Goal: Transaction & Acquisition: Download file/media

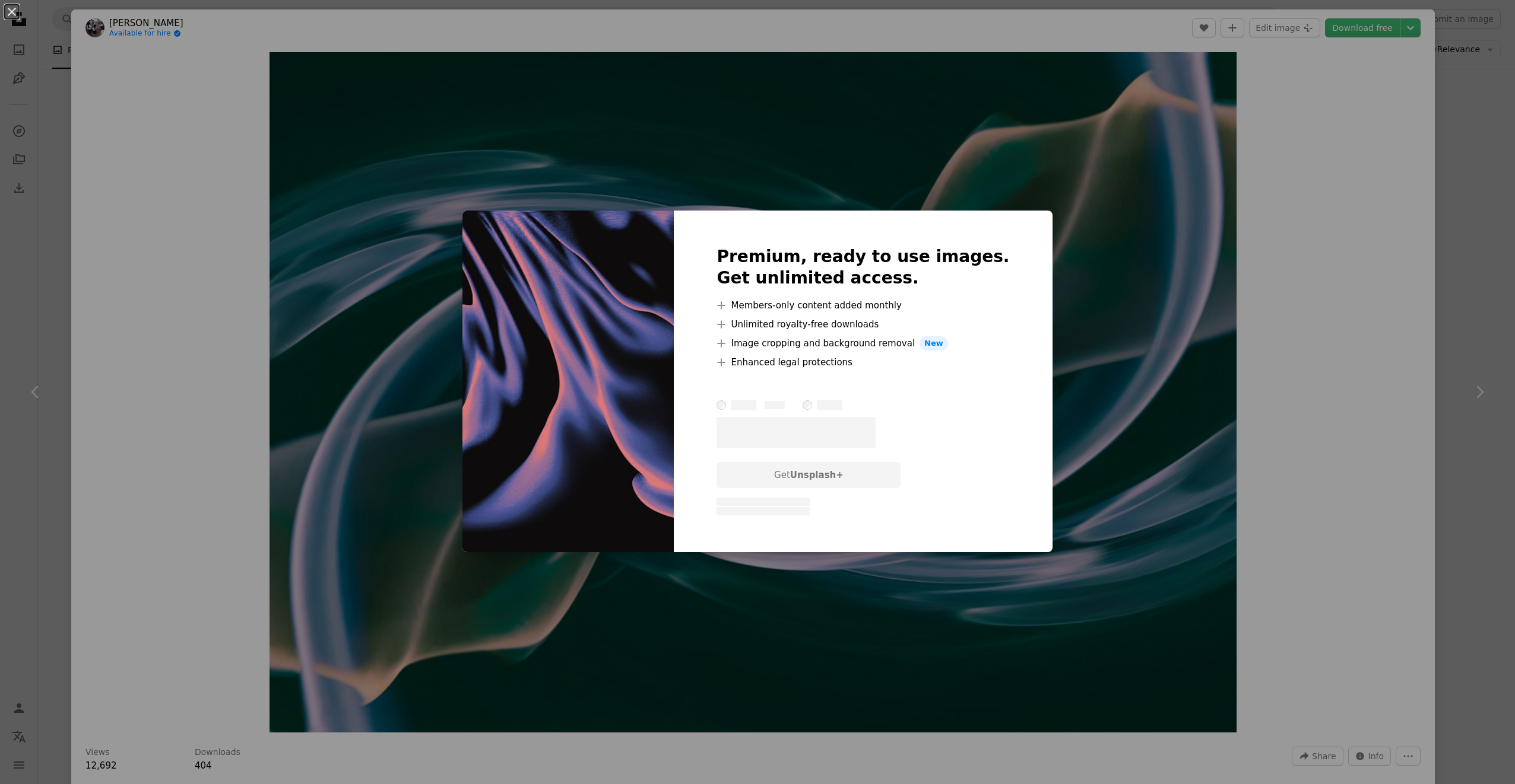
scroll to position [9936, 0]
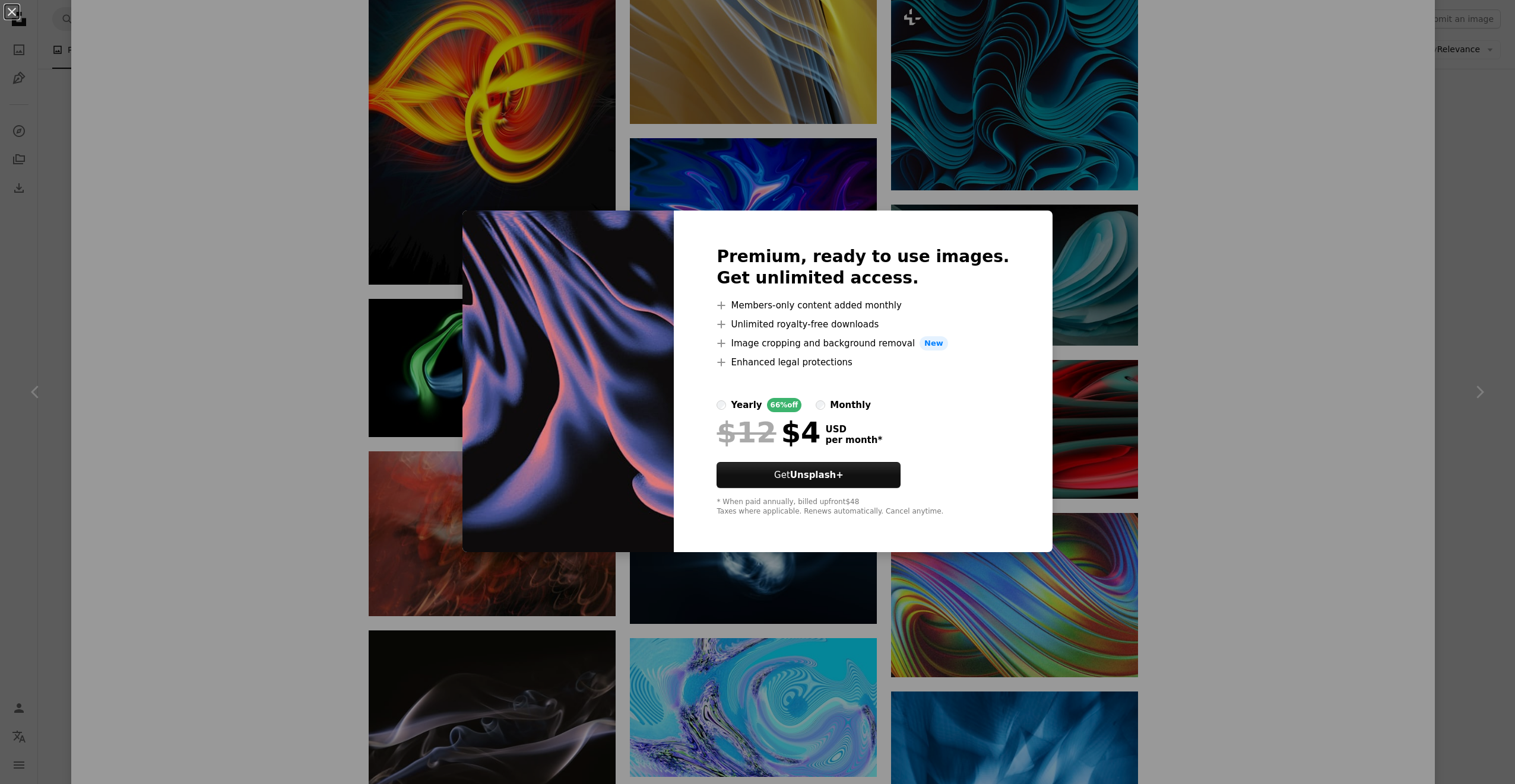
click at [1207, 381] on div "An X shape Premium, ready to use images. Get unlimited access. A plus sign Memb…" at bounding box center [757, 392] width 1515 height 784
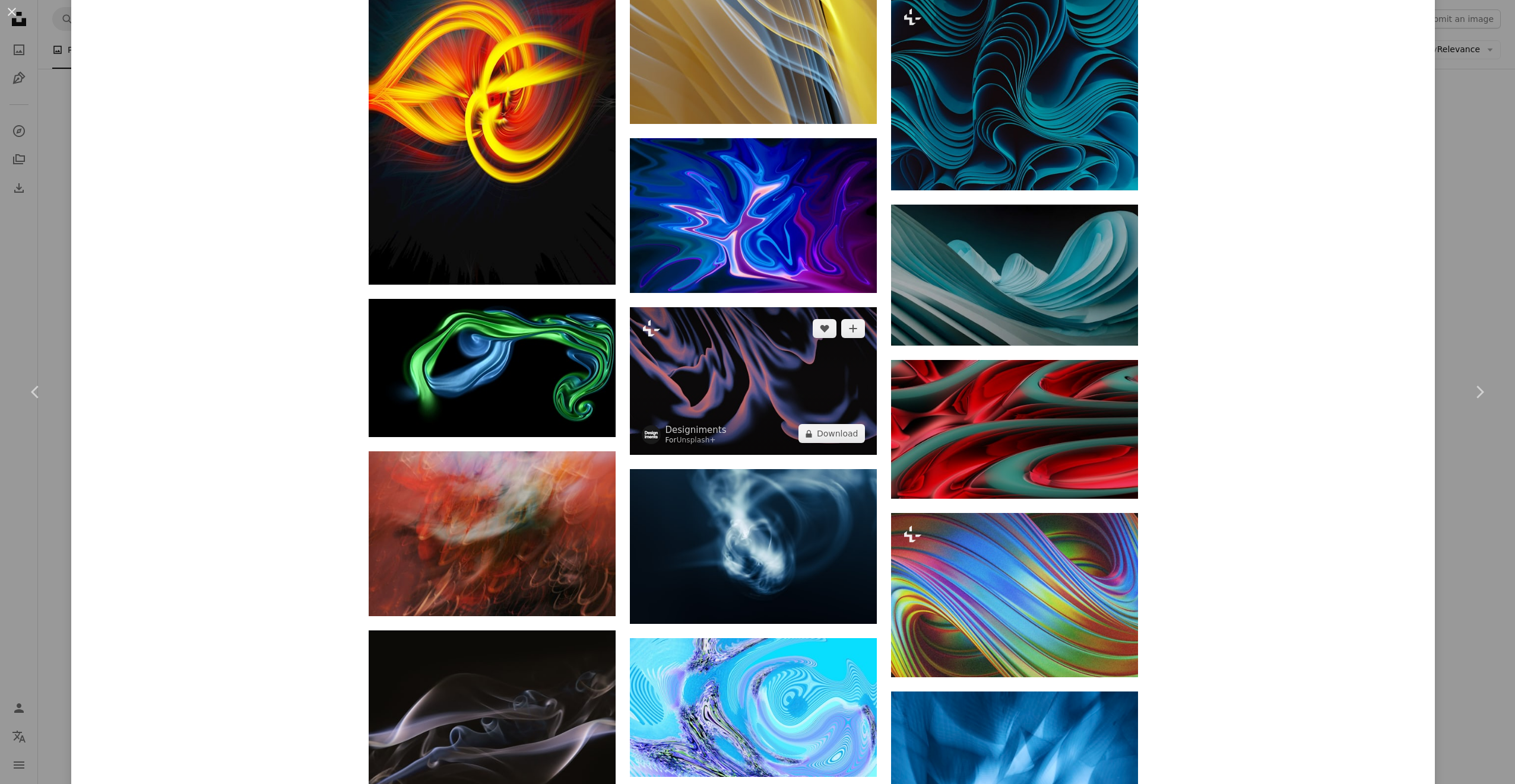
click at [784, 372] on img at bounding box center [753, 381] width 247 height 149
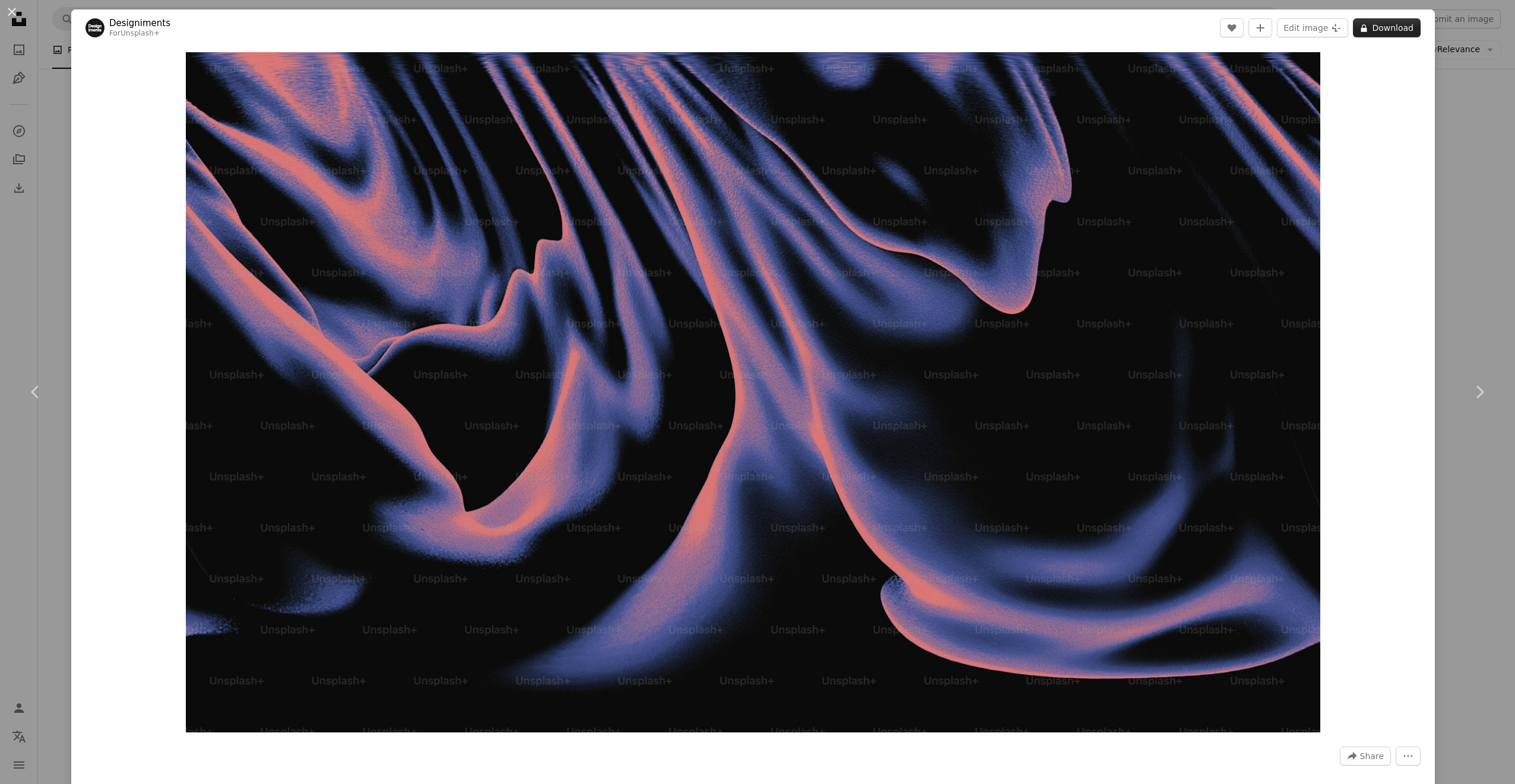
click at [1381, 24] on button "A lock Download" at bounding box center [1386, 27] width 68 height 19
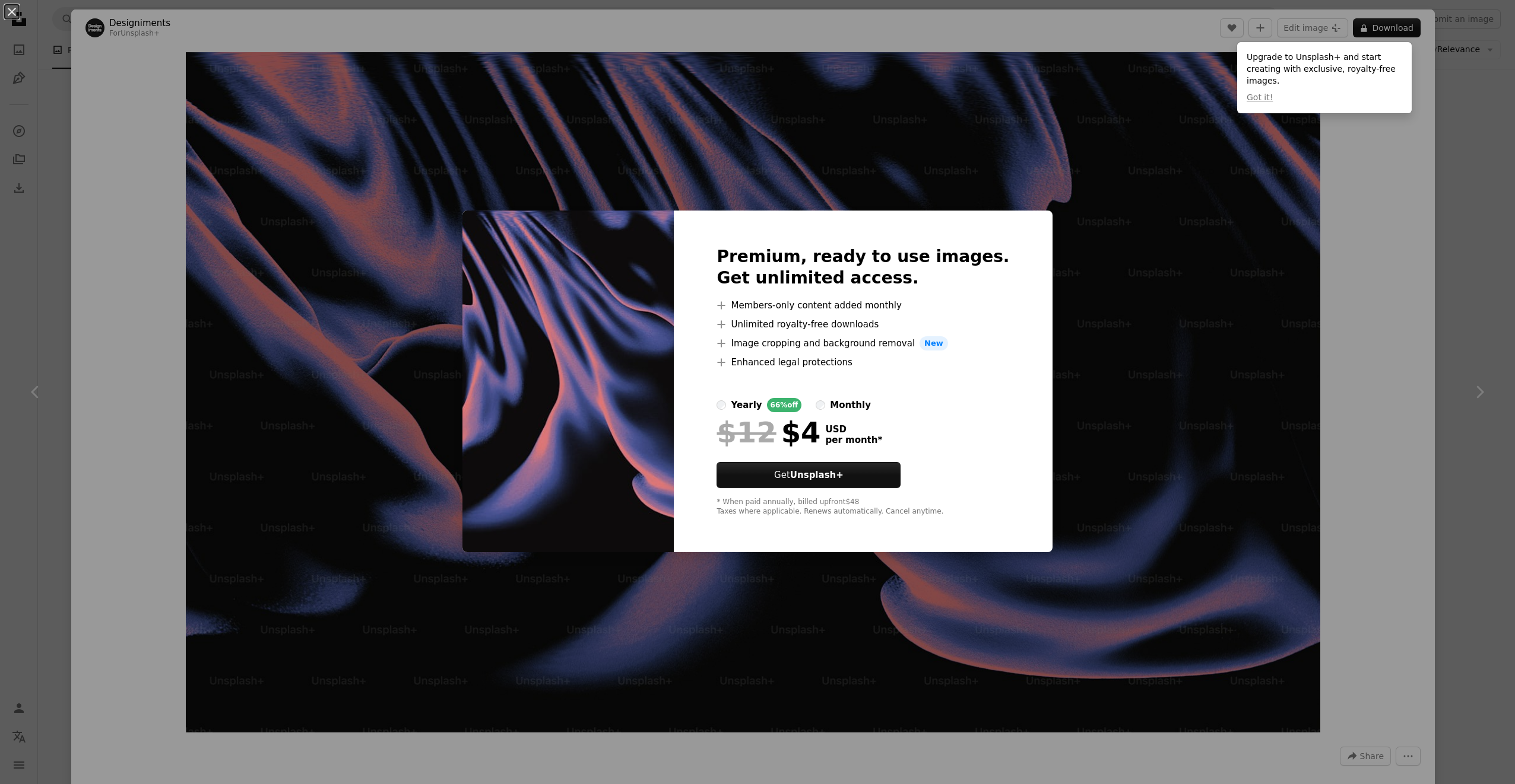
click at [1457, 211] on div "An X shape Premium, ready to use images. Get unlimited access. A plus sign Memb…" at bounding box center [757, 392] width 1515 height 784
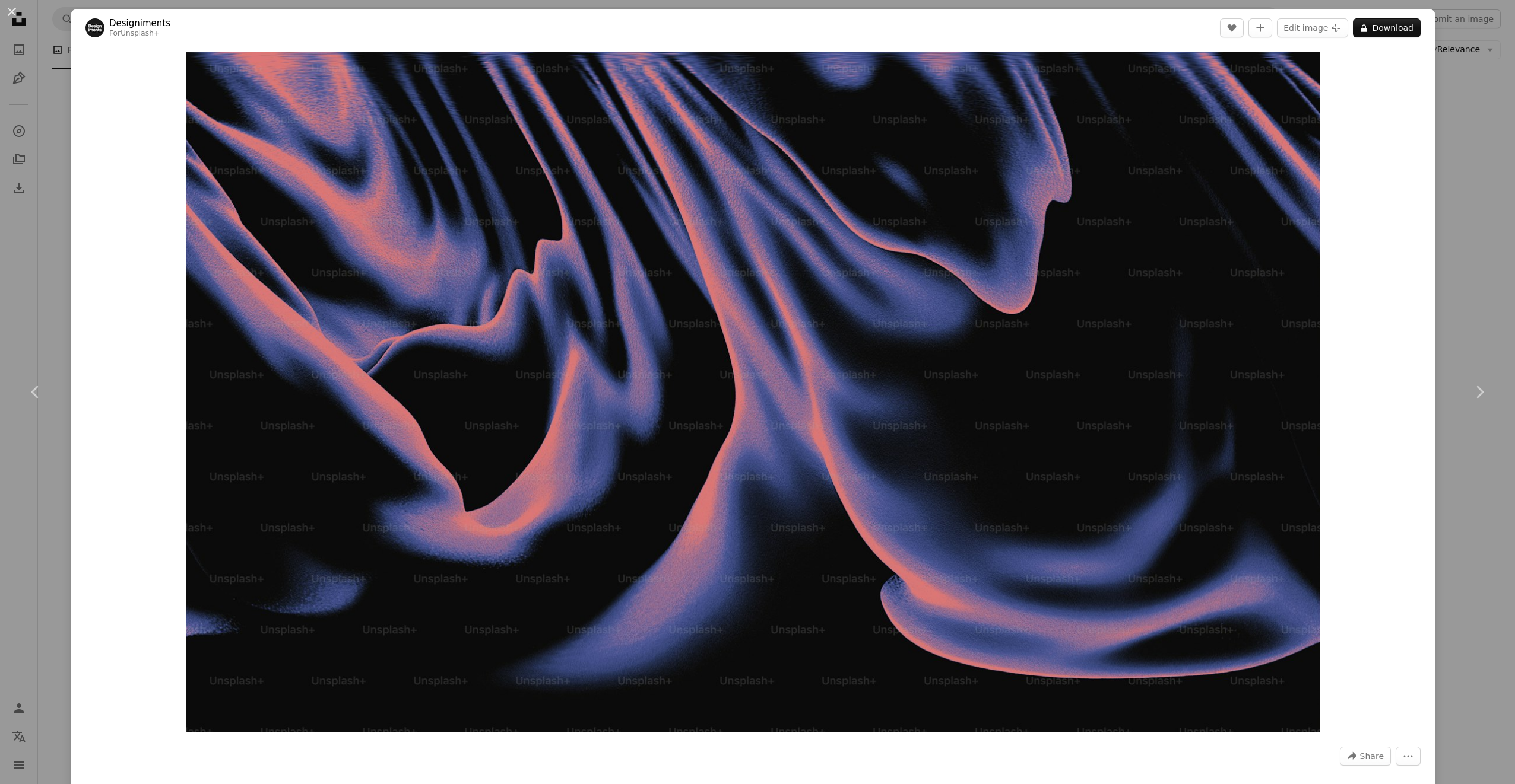
click at [1460, 46] on div "An X shape Chevron left Chevron right Designiments For Unsplash+ A heart A plus…" at bounding box center [757, 392] width 1515 height 784
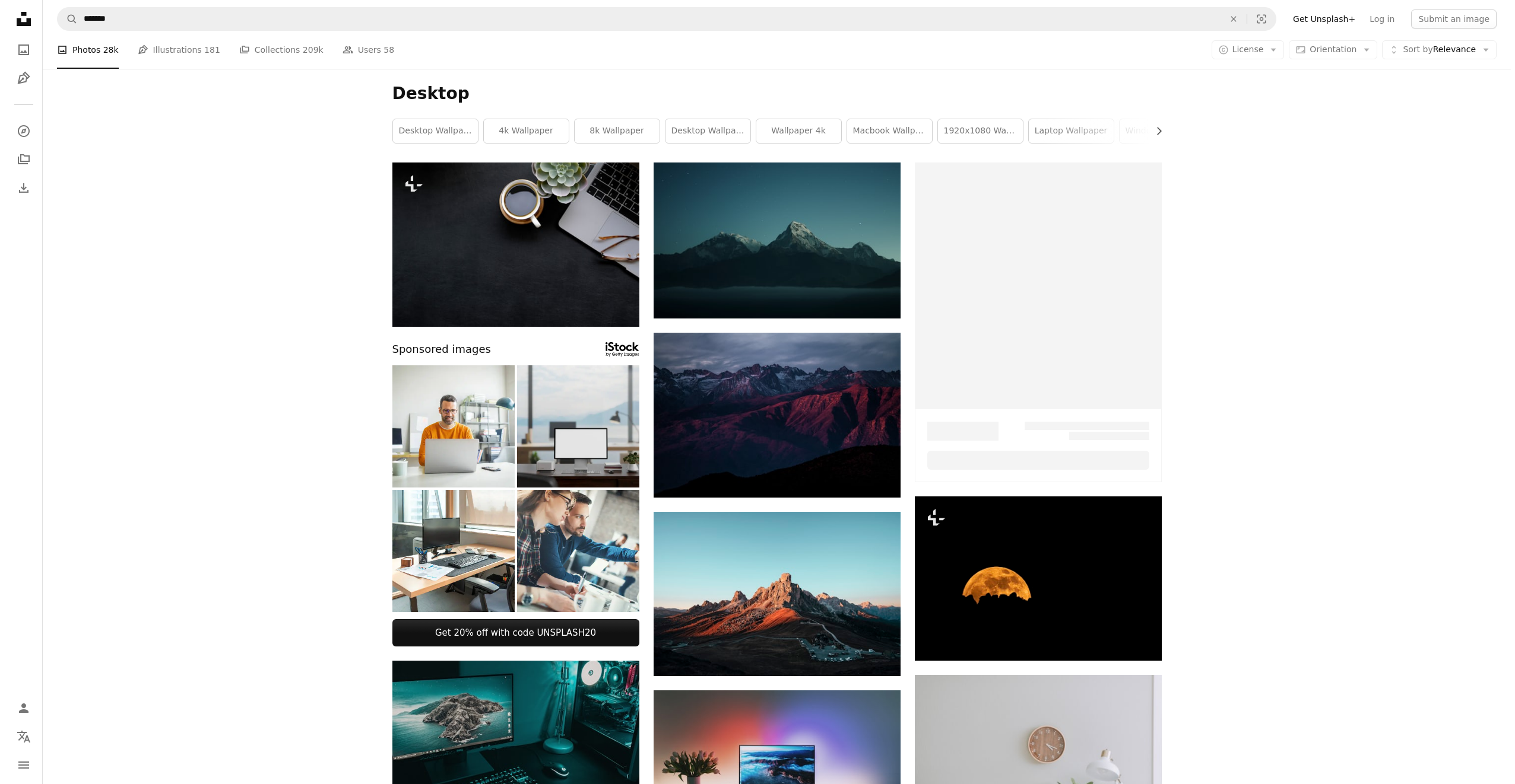
scroll to position [20380, 0]
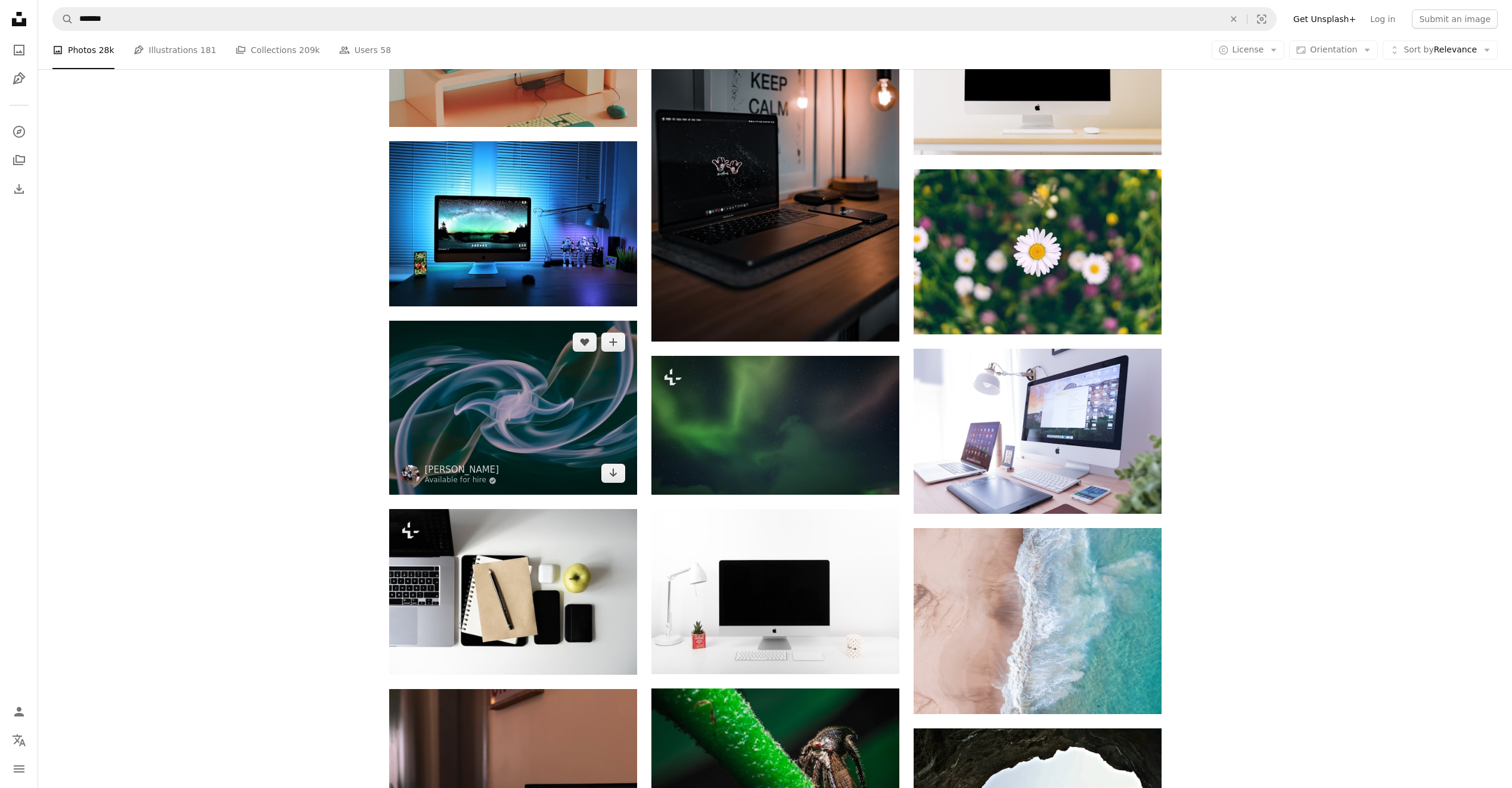
click at [510, 391] on img at bounding box center [513, 408] width 248 height 175
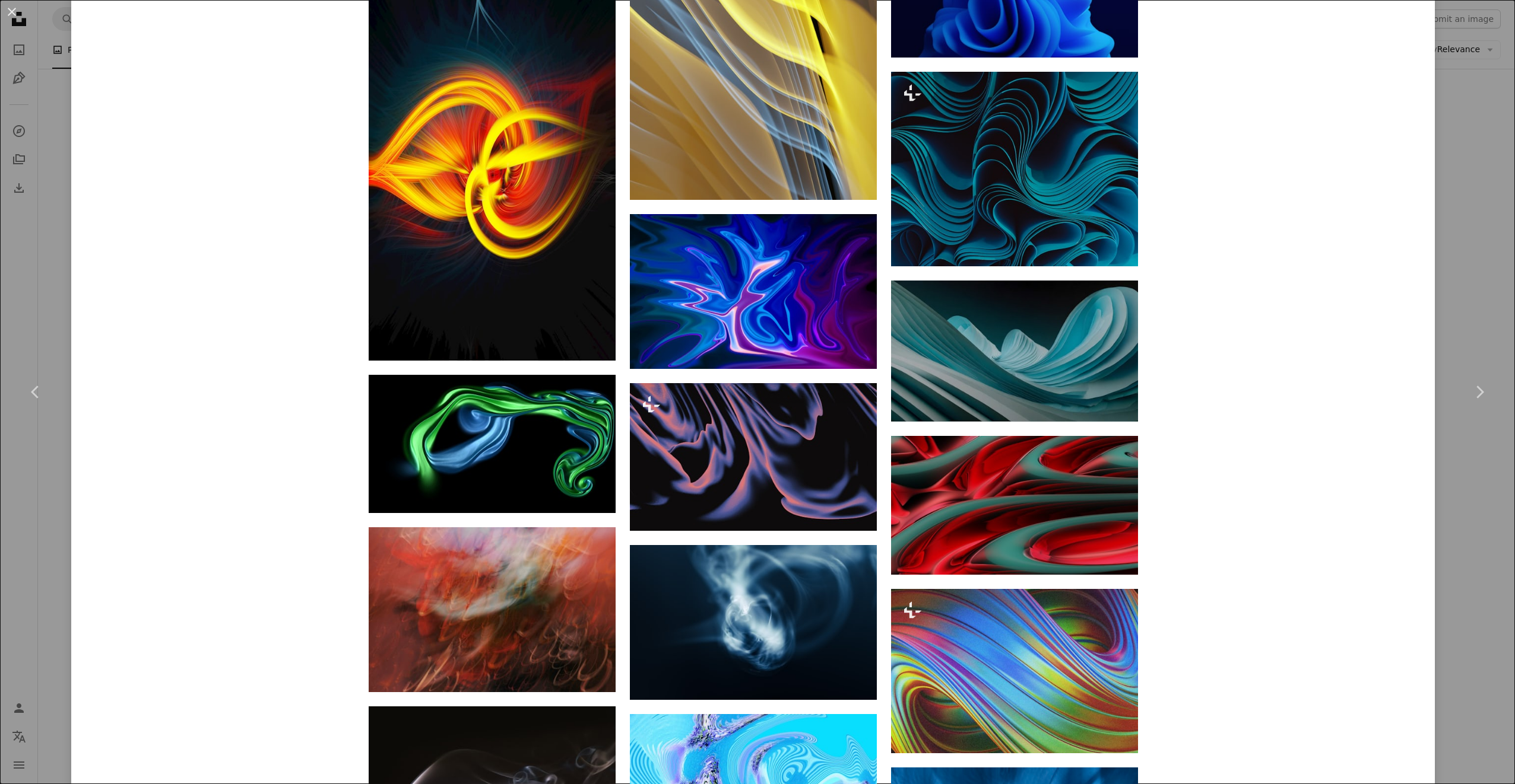
scroll to position [9908, 0]
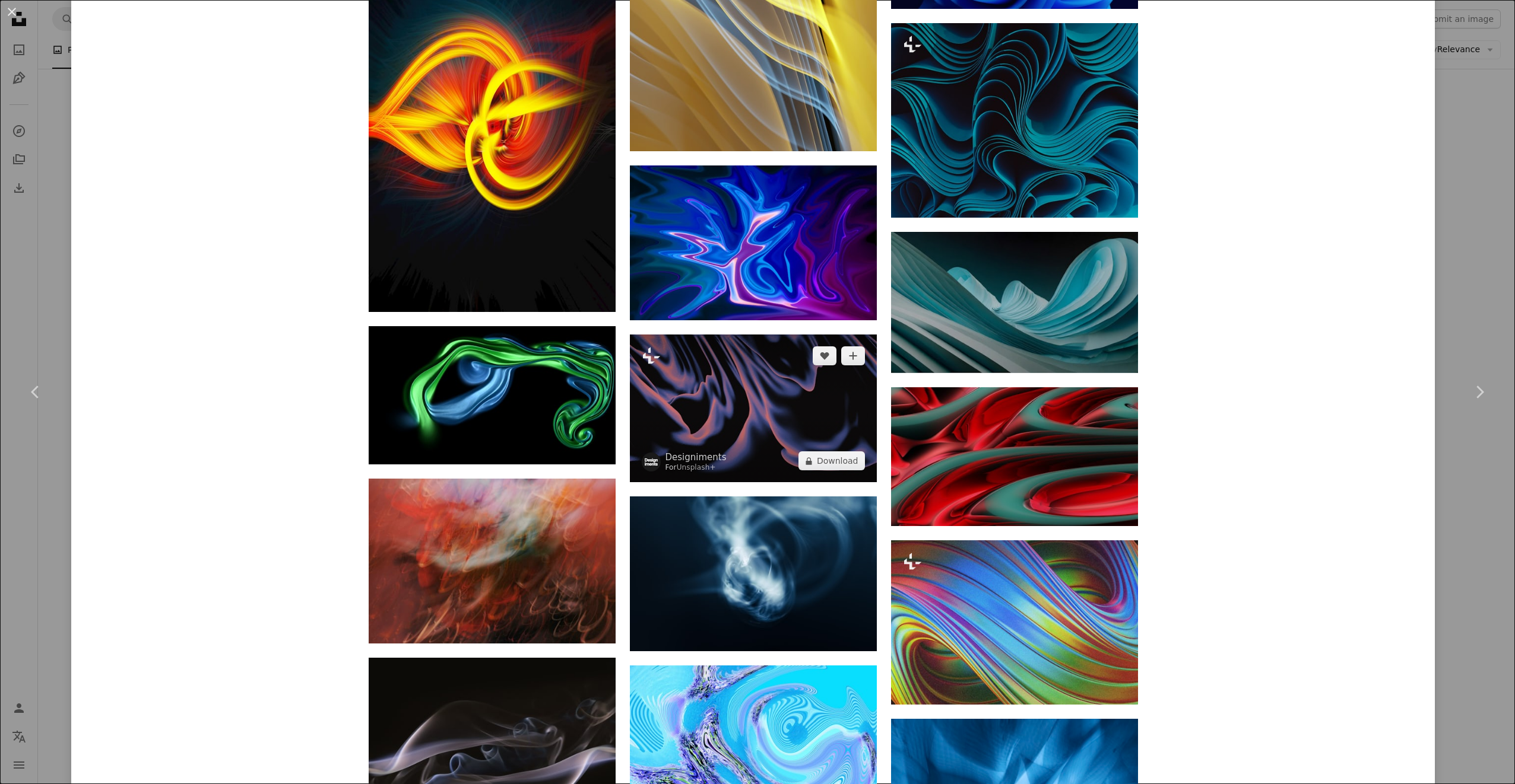
click at [772, 428] on img at bounding box center [753, 409] width 247 height 149
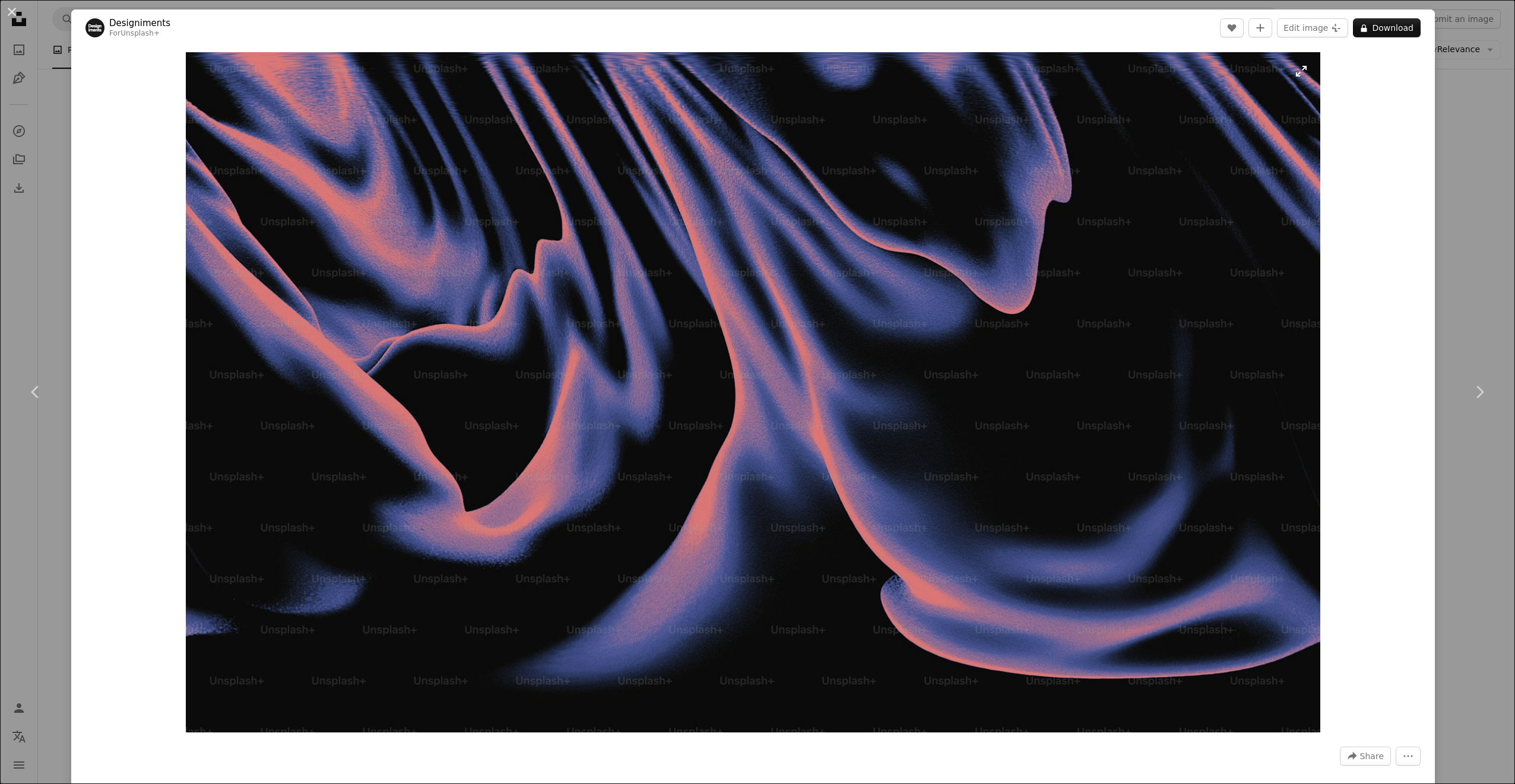
click at [1298, 79] on img "Zoom in on this image" at bounding box center [753, 393] width 1135 height 681
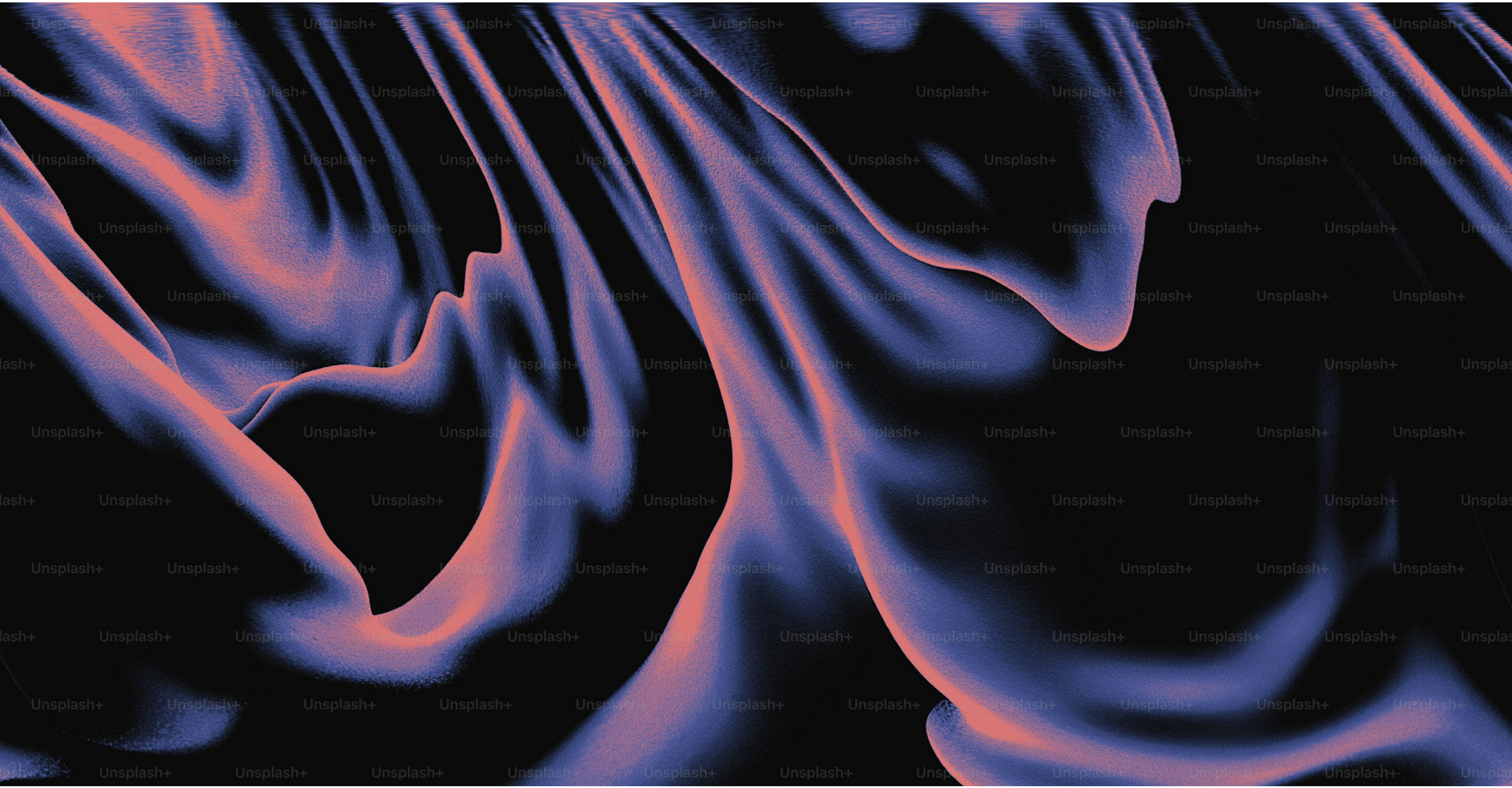
scroll to position [57, 0]
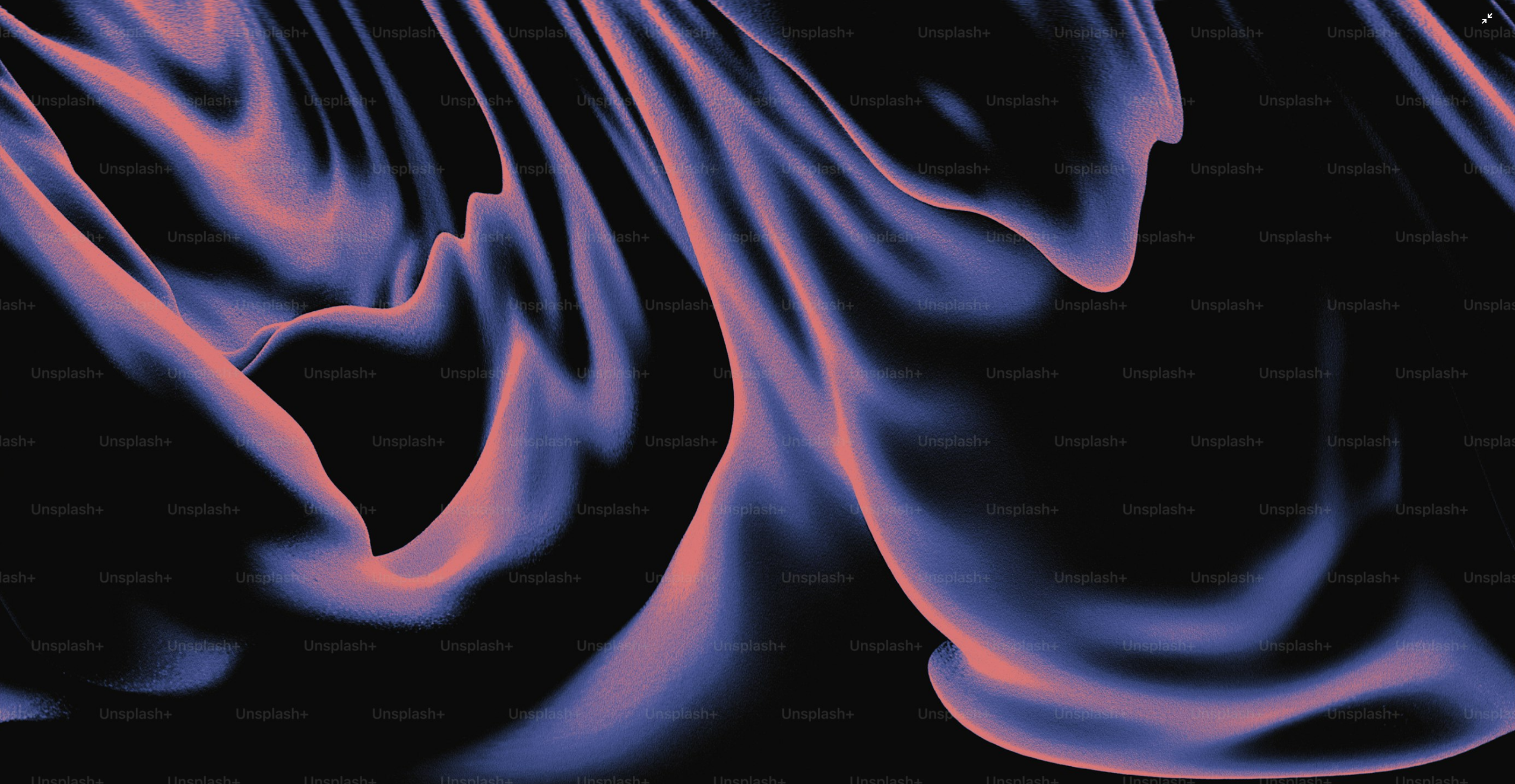
click at [1482, 20] on img "Zoom out on this image" at bounding box center [757, 397] width 1516 height 909
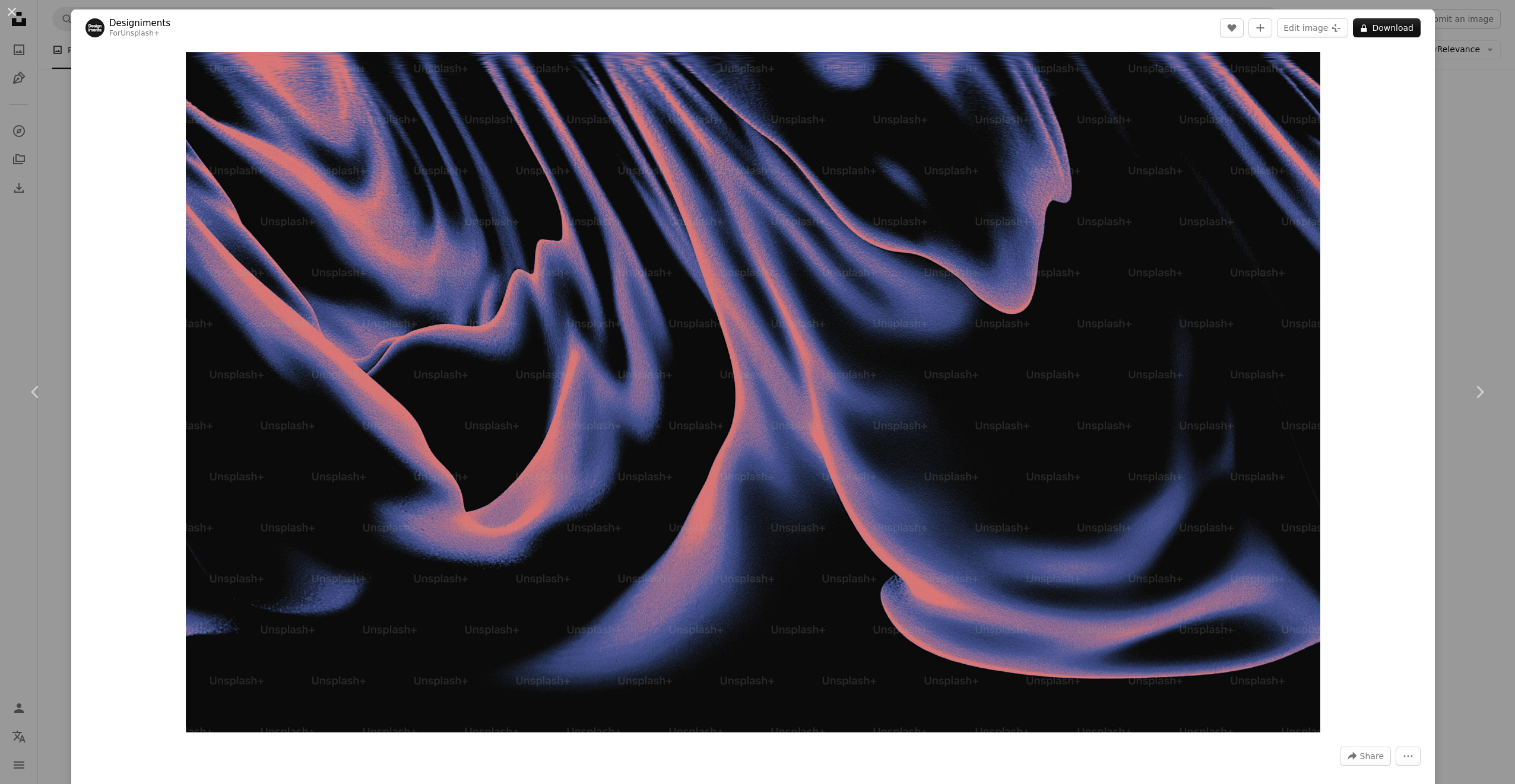
click at [1488, 63] on div "An X shape Chevron left Chevron right Designiments For Unsplash+ A heart A plus…" at bounding box center [757, 392] width 1515 height 784
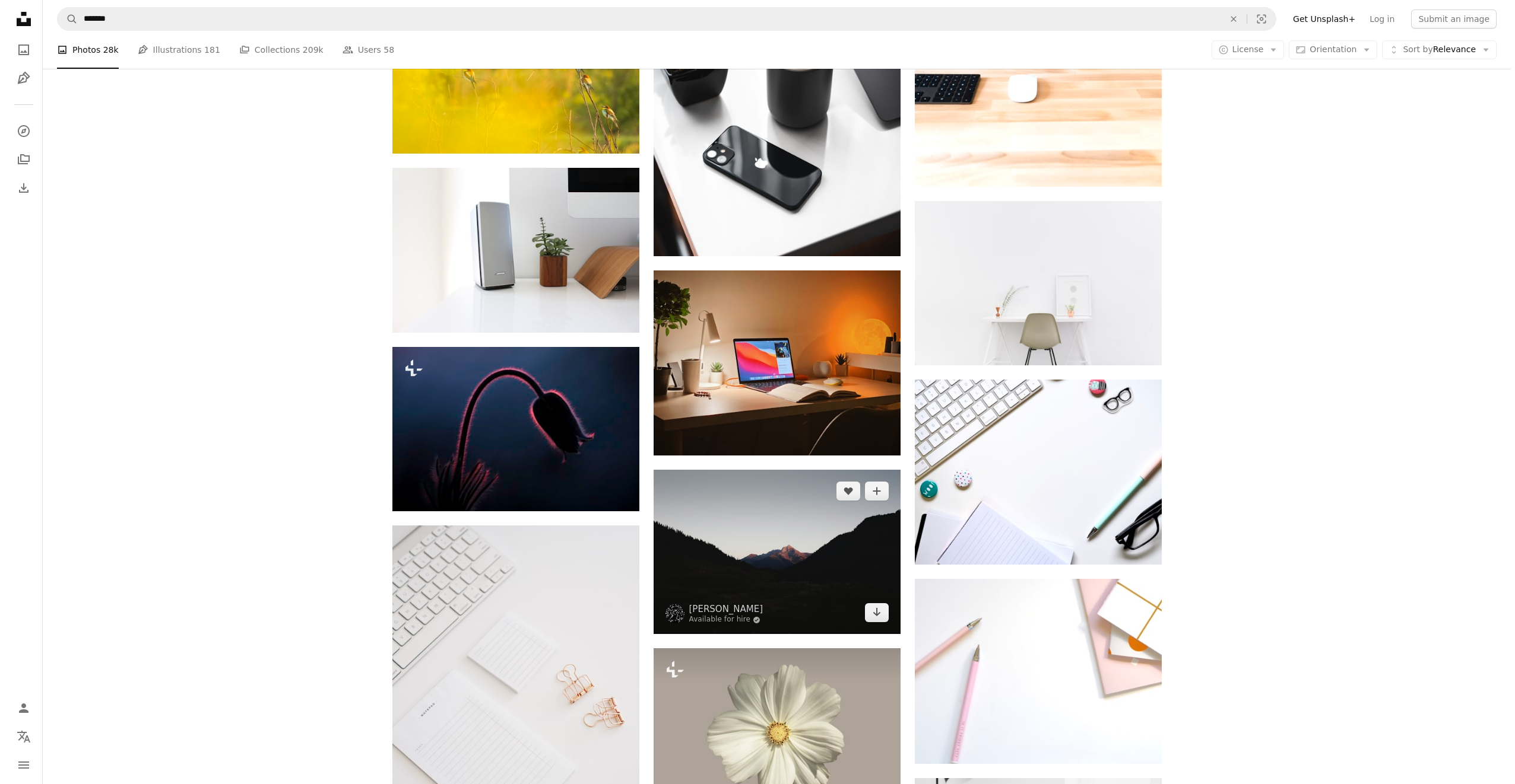
scroll to position [21982, 0]
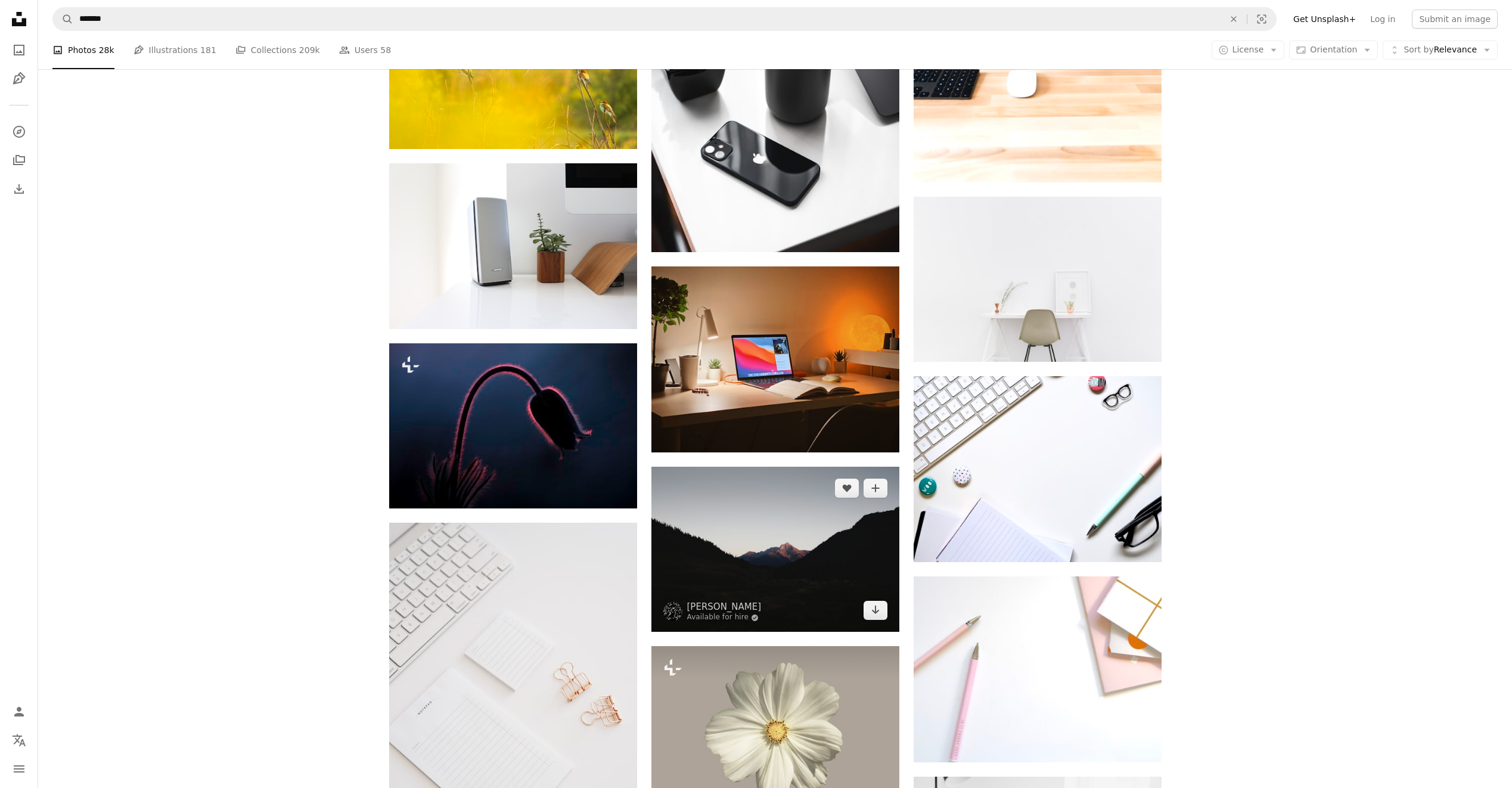
click at [818, 580] on img at bounding box center [775, 549] width 248 height 165
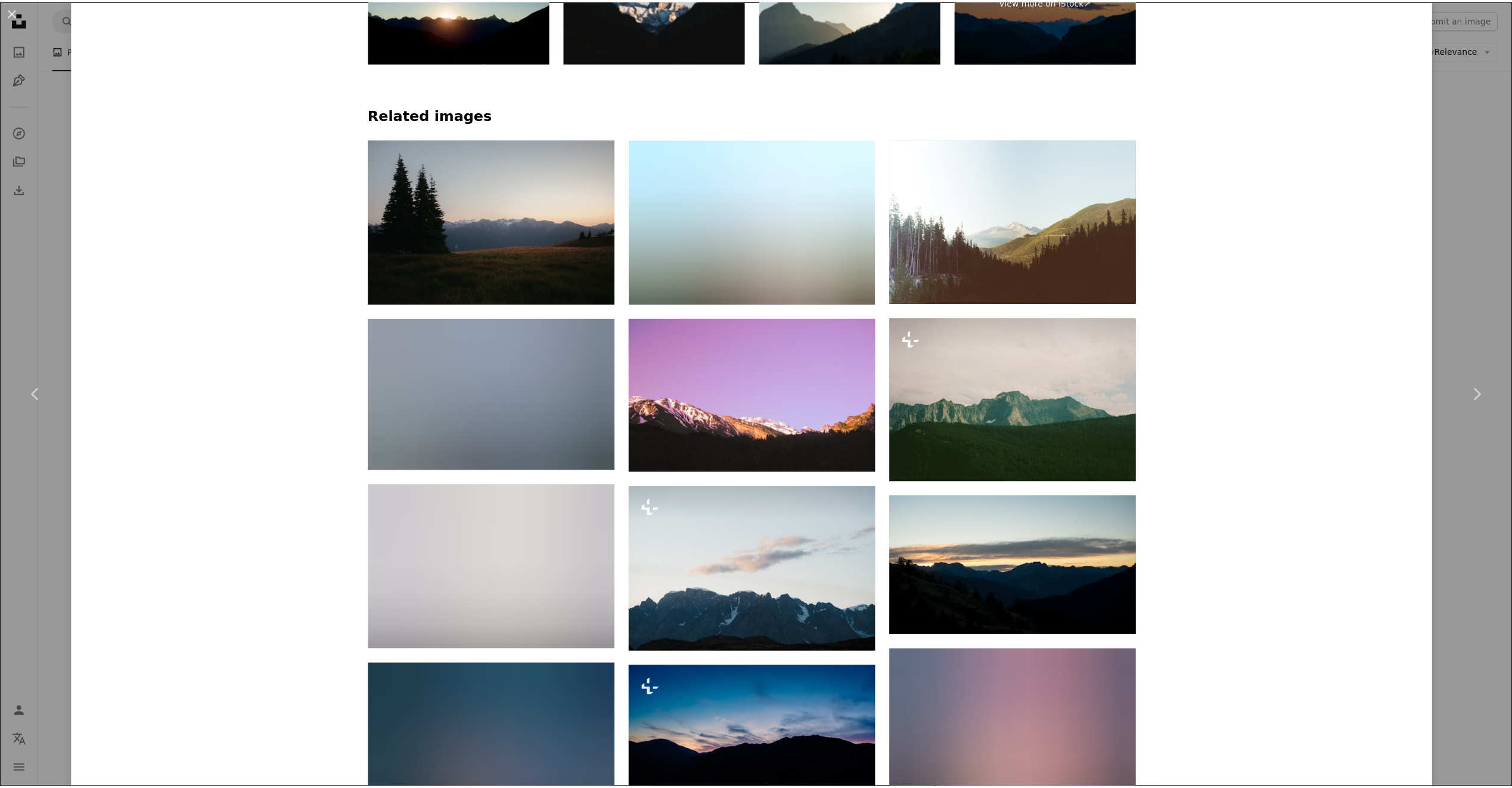
scroll to position [1312, 0]
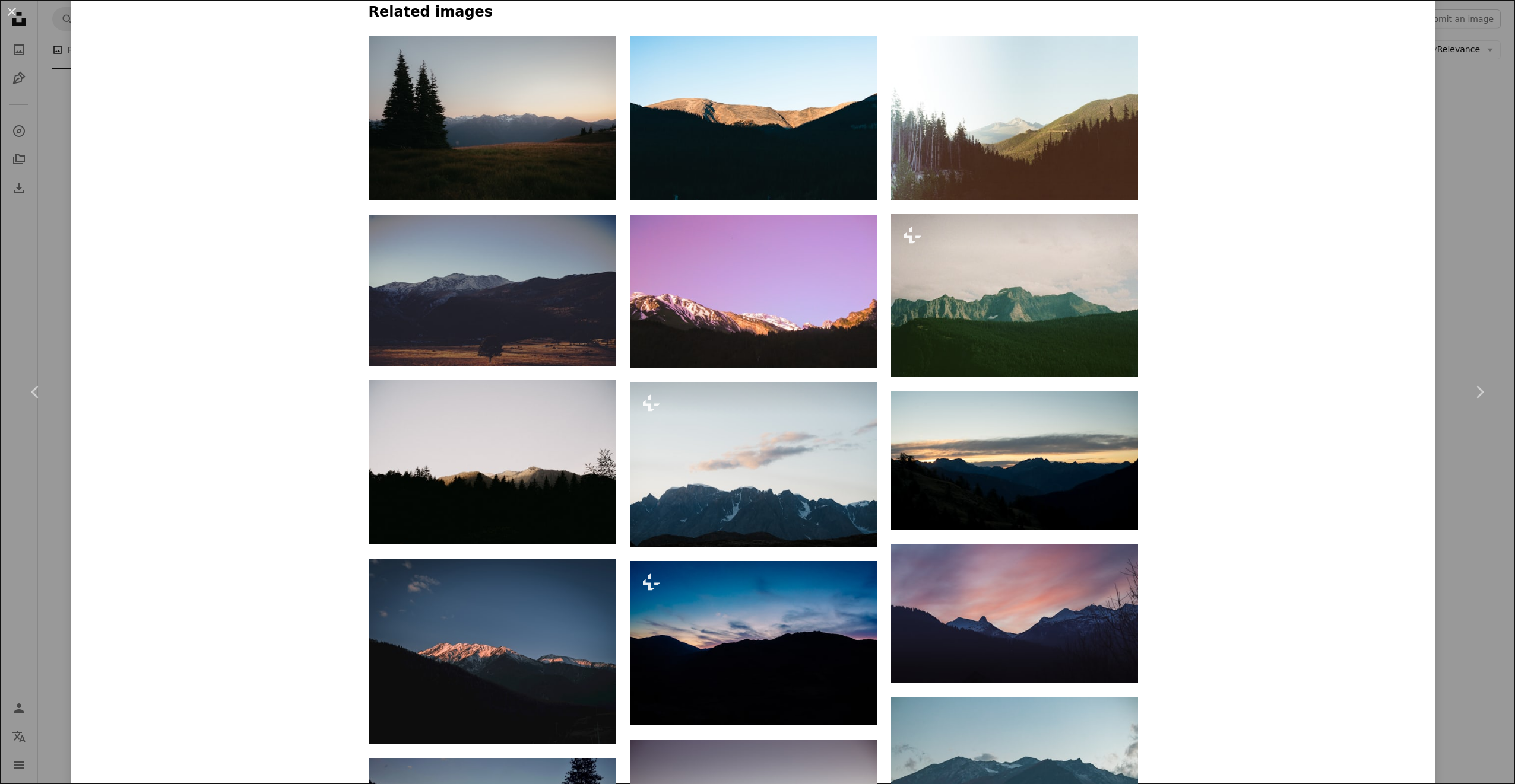
click at [1453, 162] on div "An X shape Chevron left Chevron right [PERSON_NAME] Available for hire A checkm…" at bounding box center [757, 392] width 1515 height 784
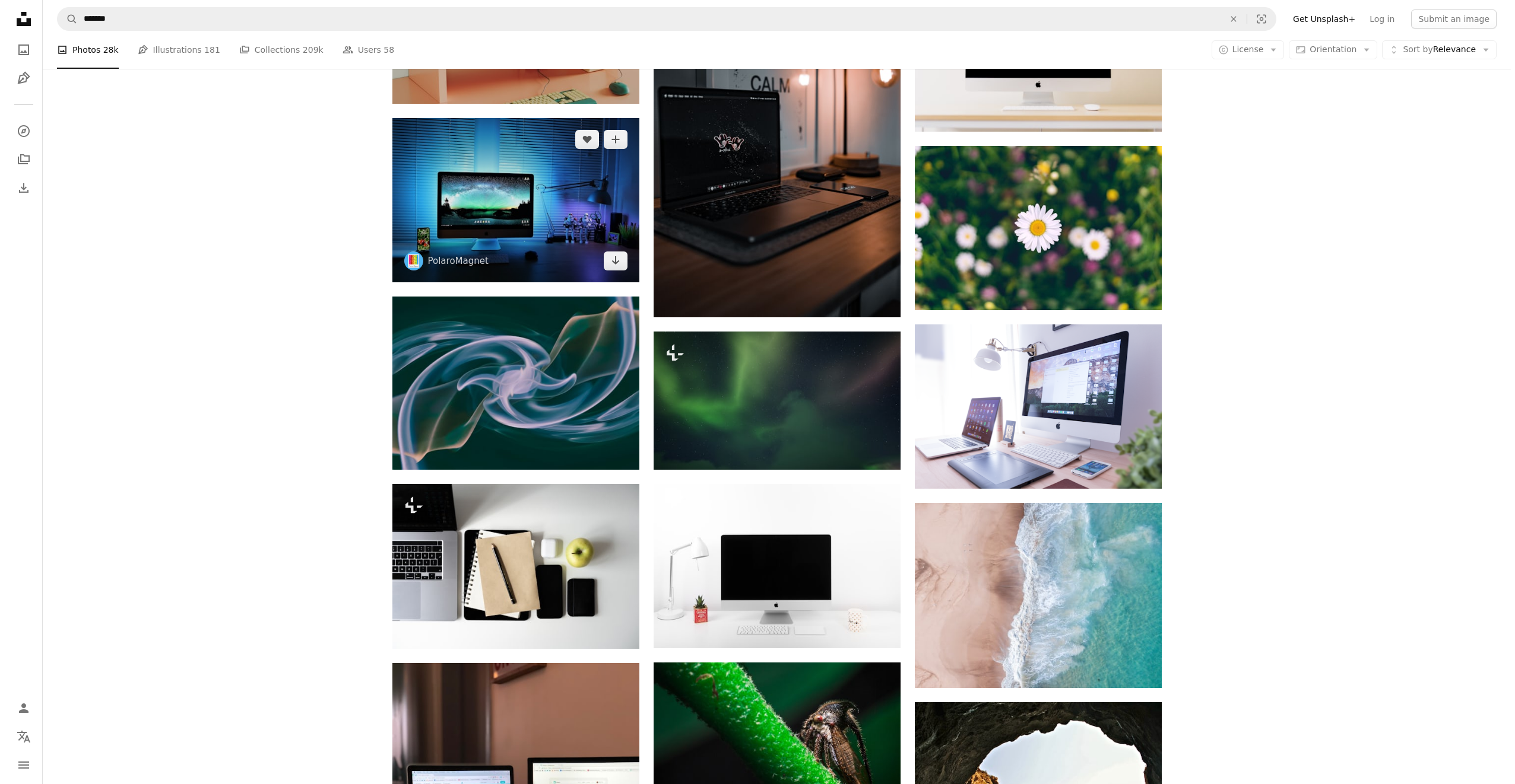
scroll to position [20321, 0]
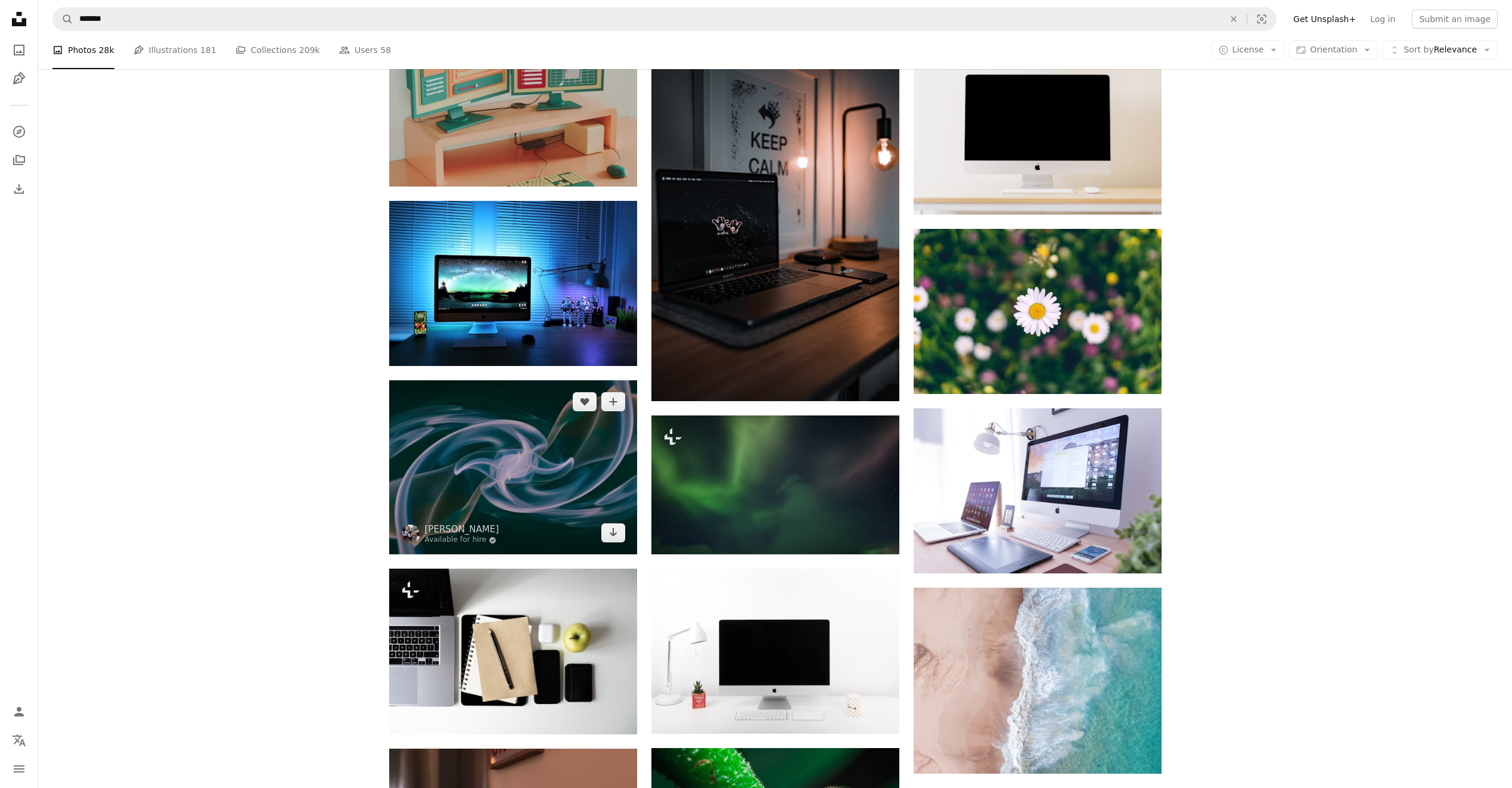
click at [539, 439] on img at bounding box center [513, 467] width 248 height 175
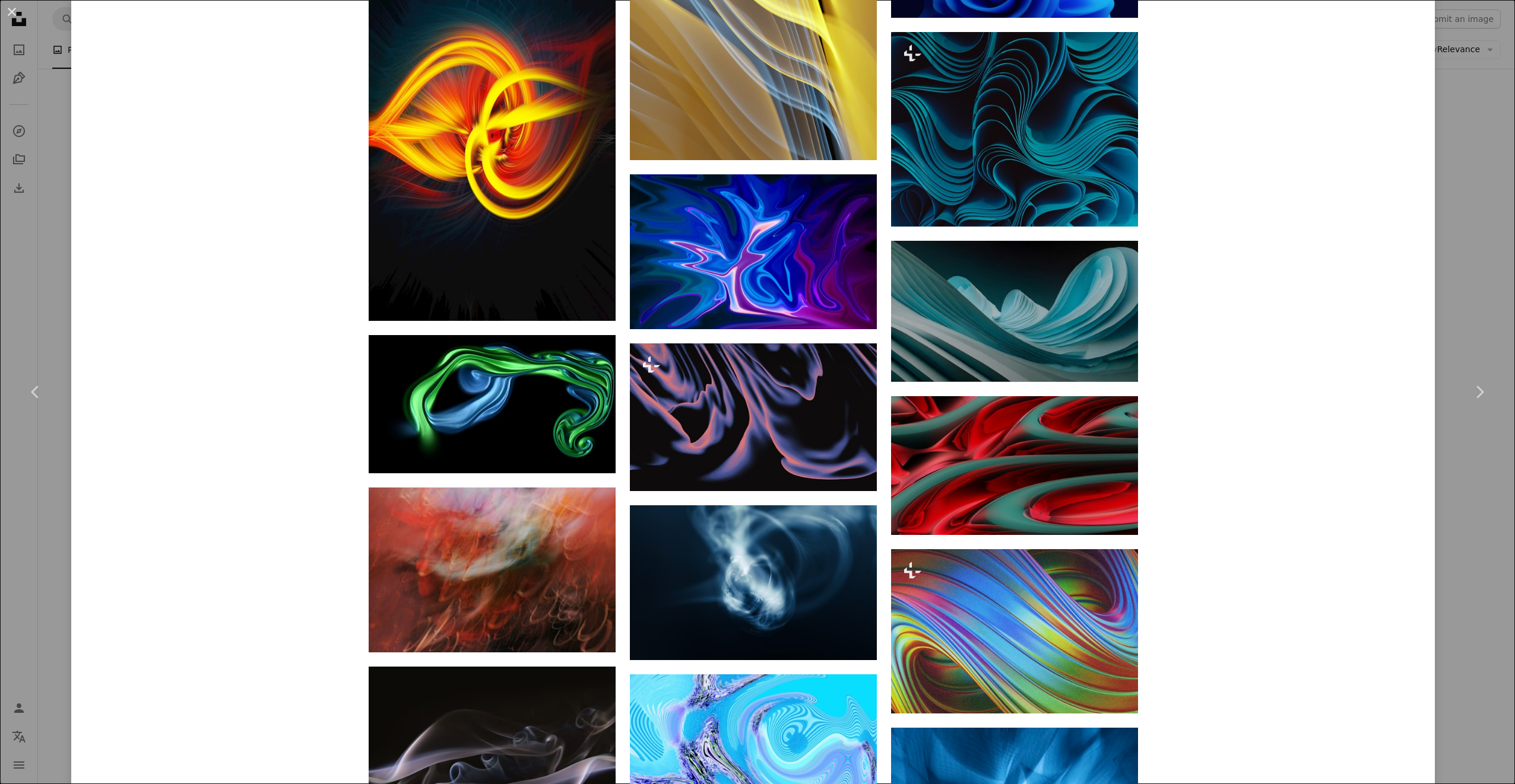
scroll to position [9968, 0]
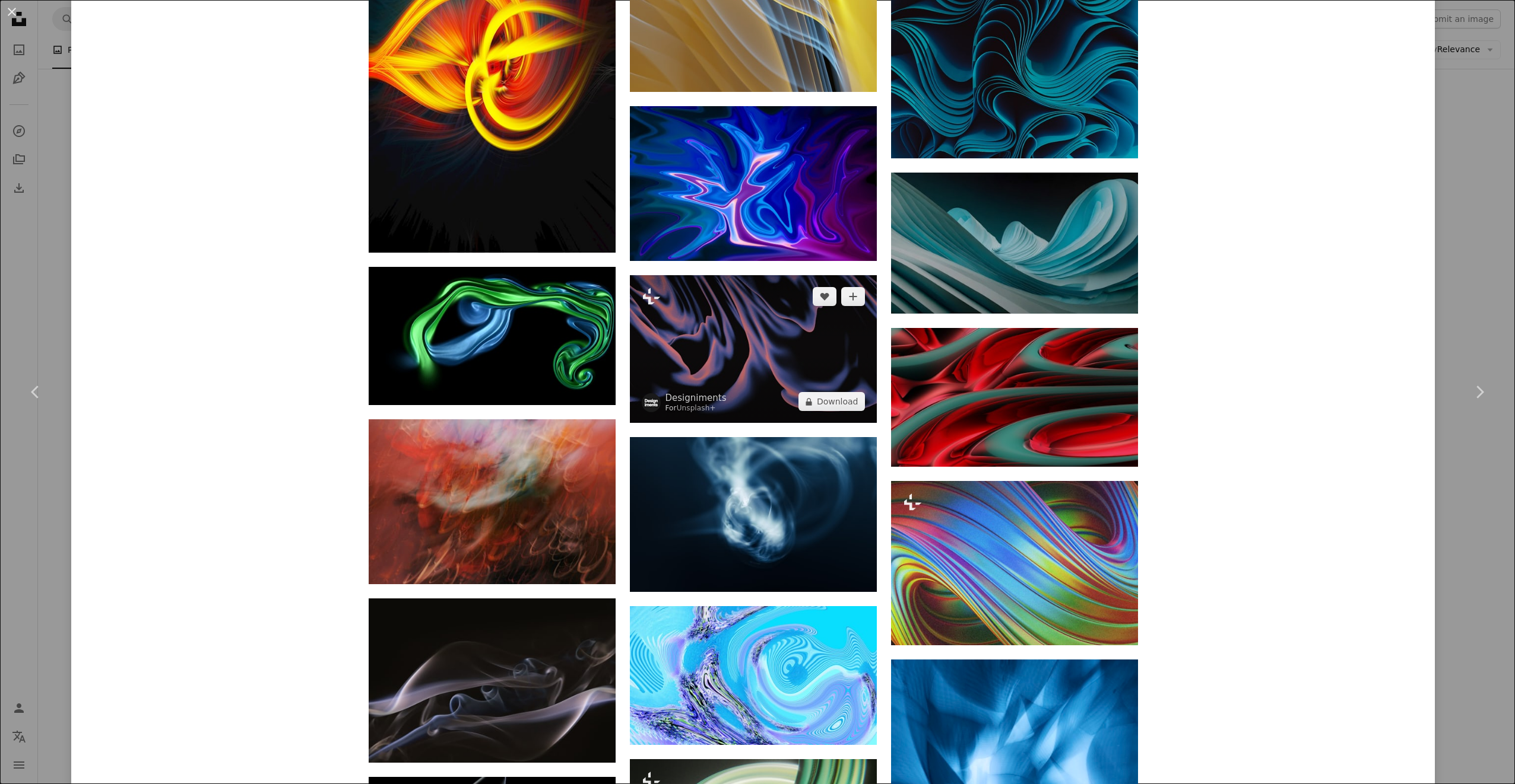
click at [800, 368] on img at bounding box center [753, 350] width 247 height 149
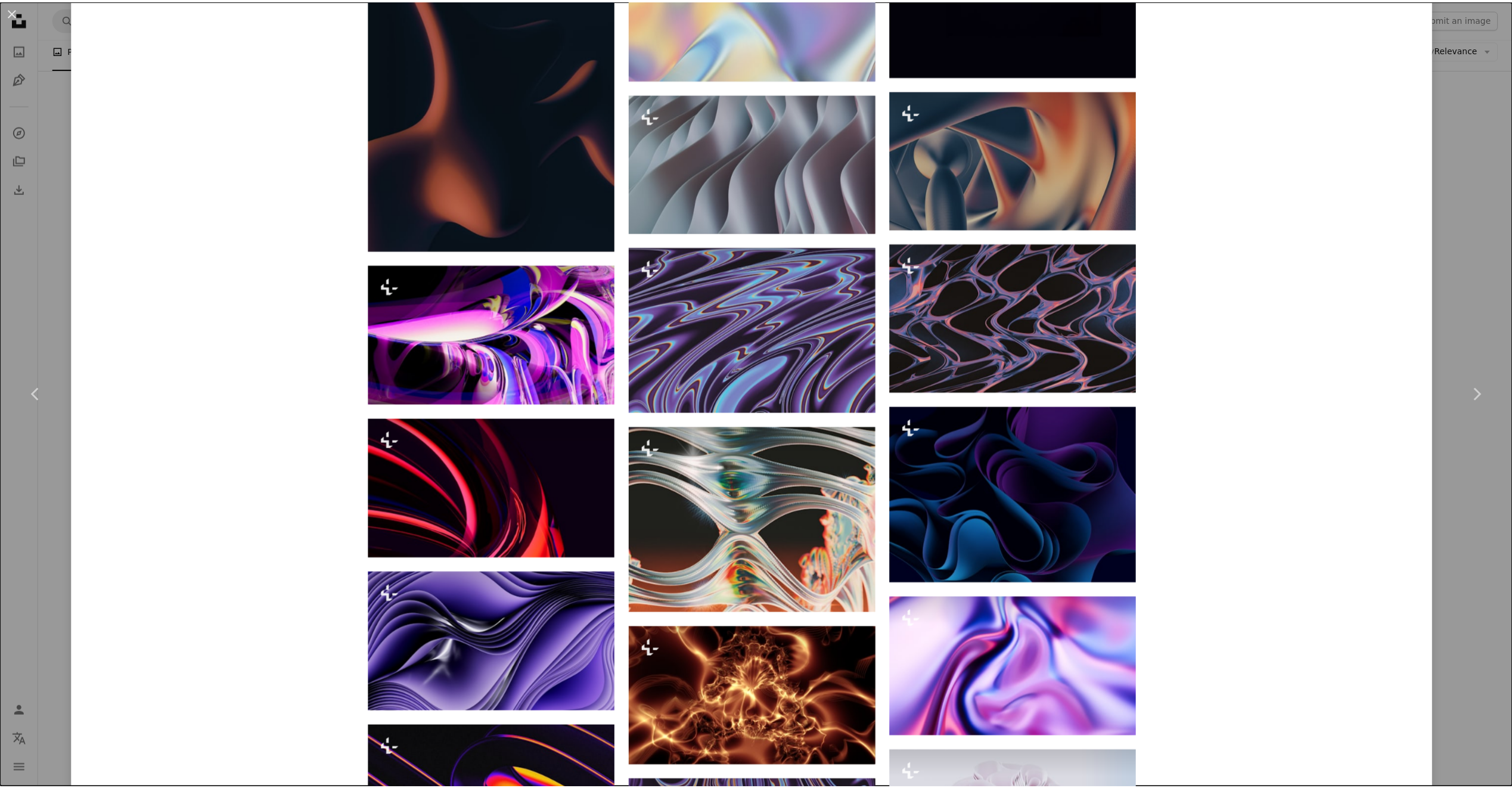
scroll to position [3339, 0]
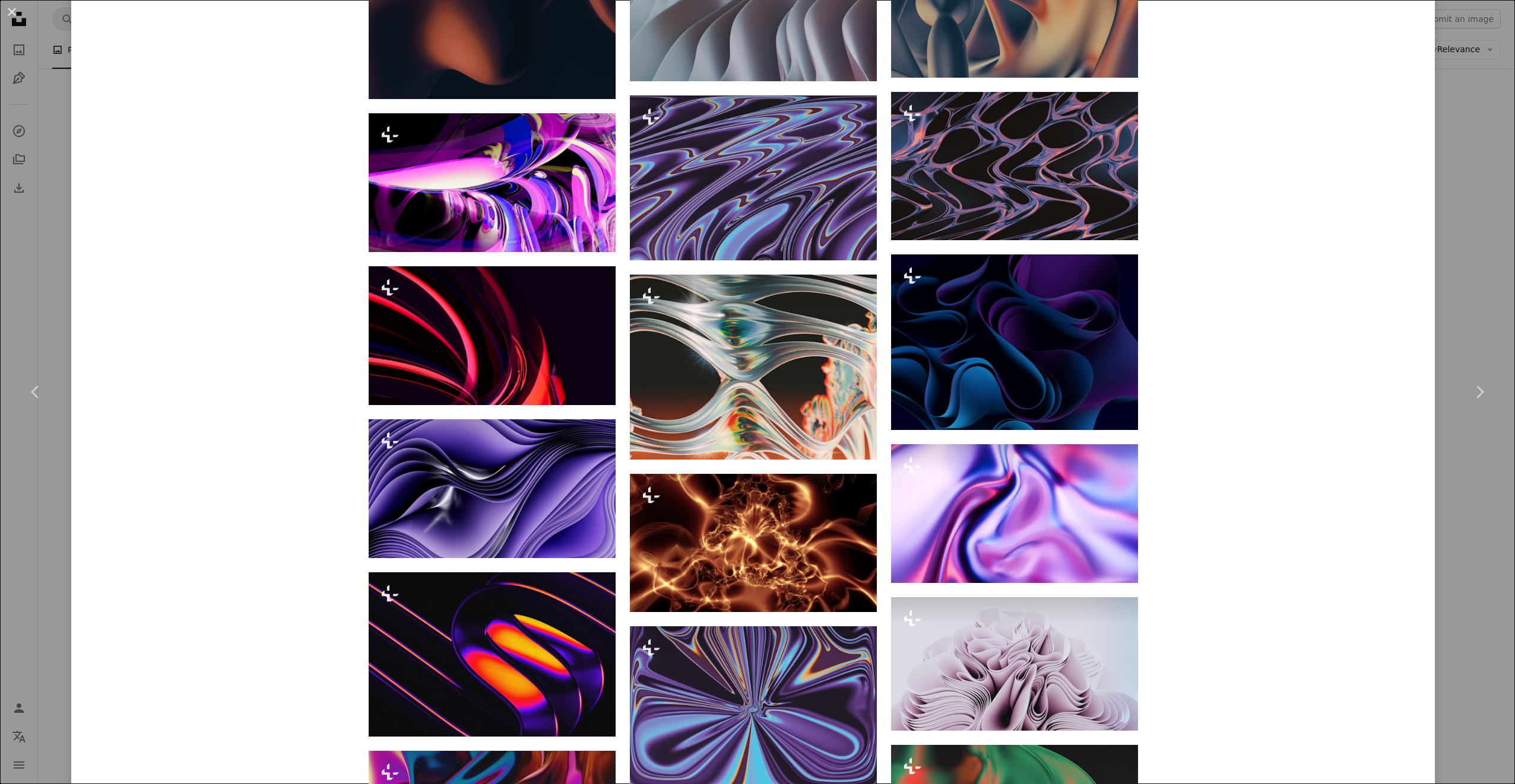
click at [1473, 241] on div "An X shape Chevron left Chevron right Designiments For Unsplash+ A heart A plus…" at bounding box center [757, 392] width 1515 height 784
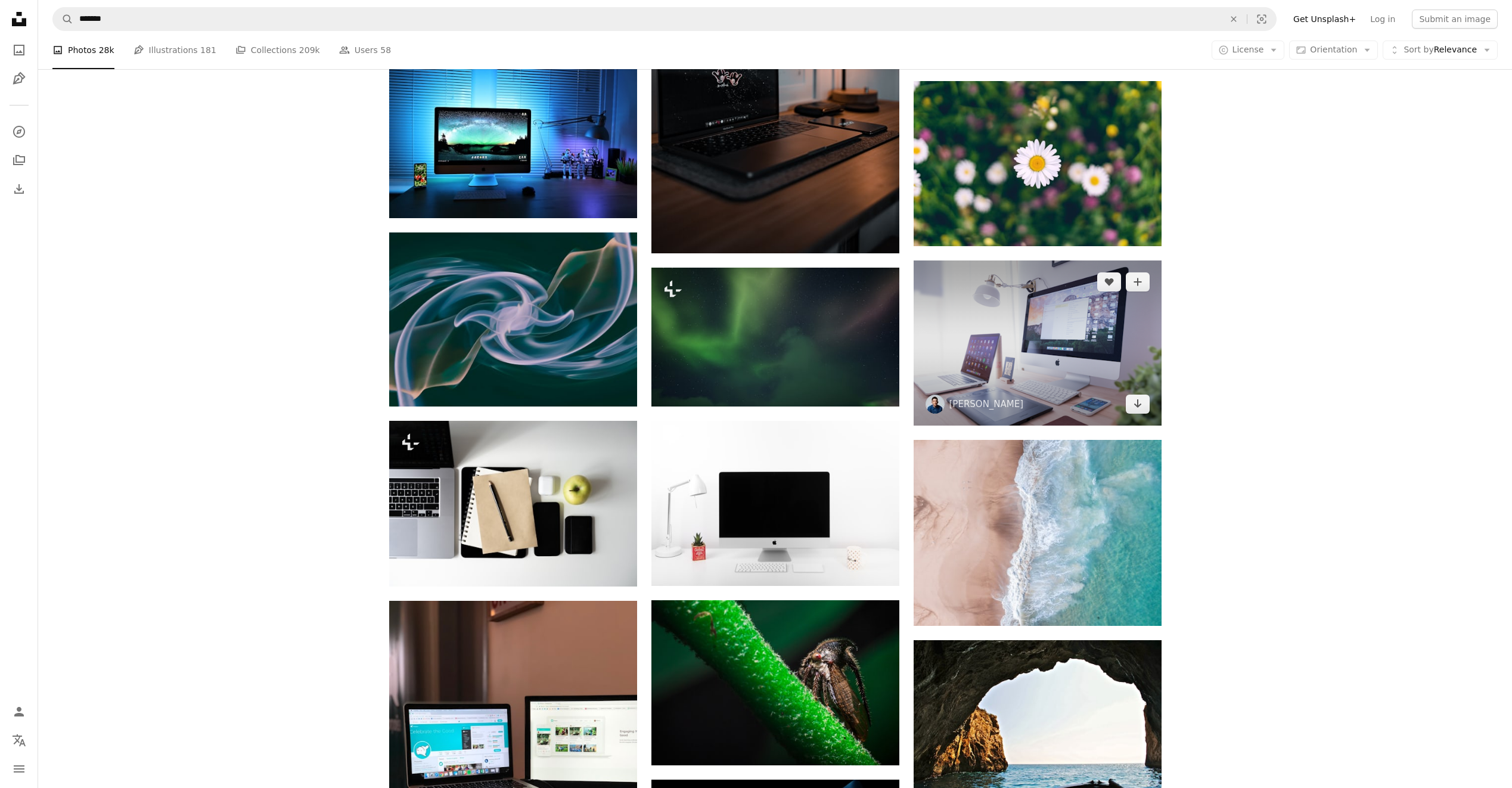
scroll to position [20604, 0]
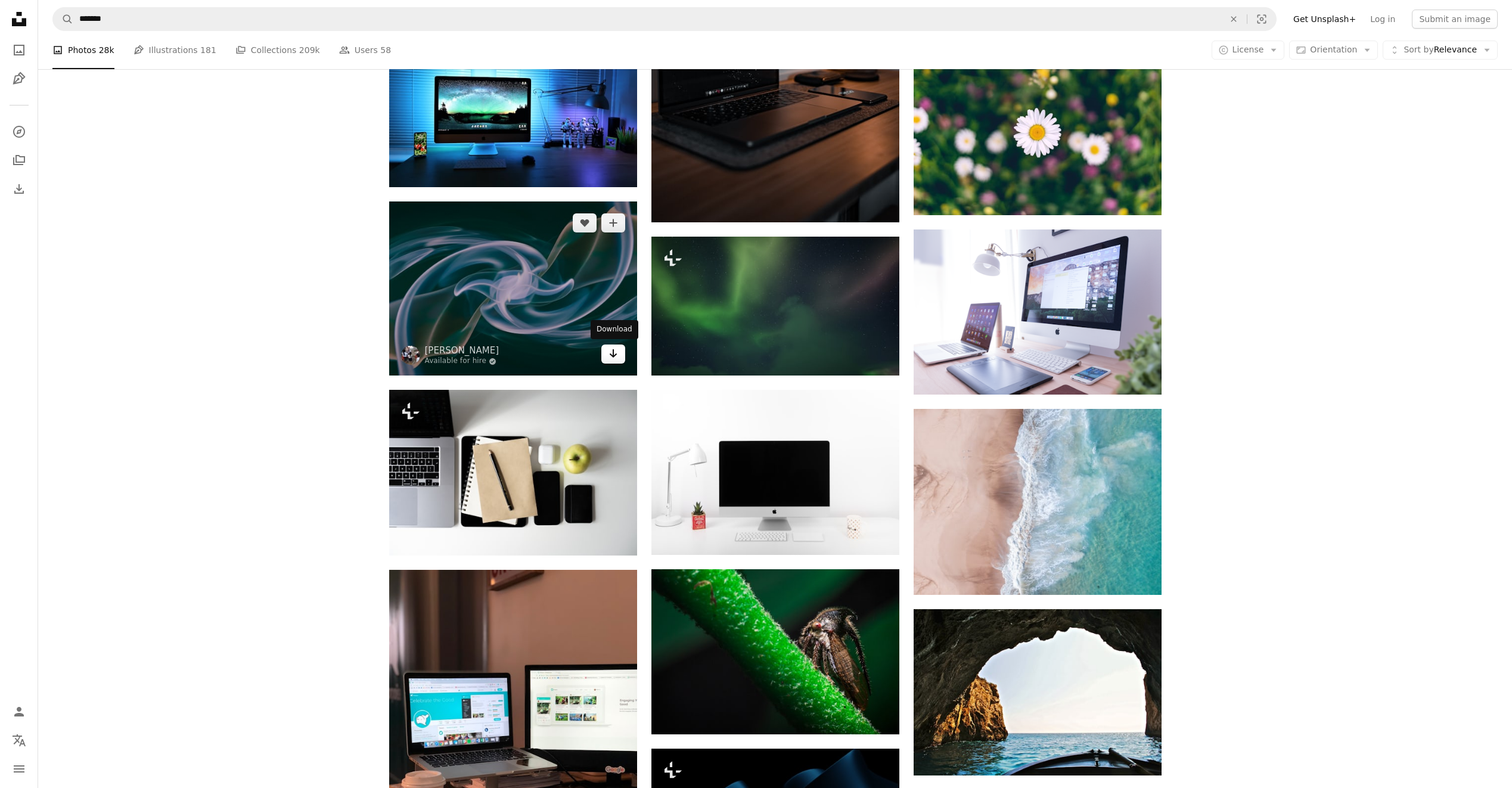
click at [609, 359] on icon "Arrow pointing down" at bounding box center [613, 354] width 10 height 14
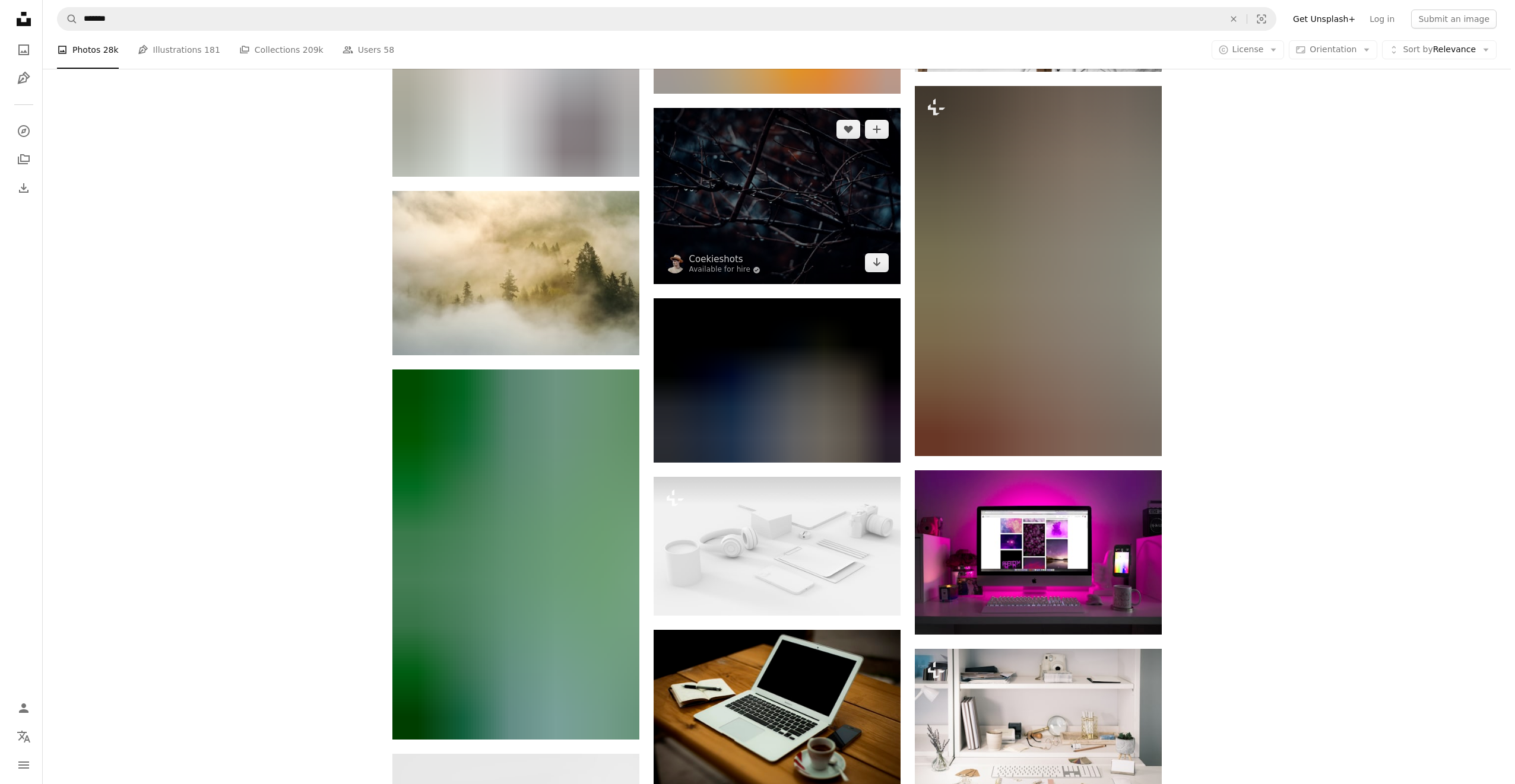
scroll to position [23110, 0]
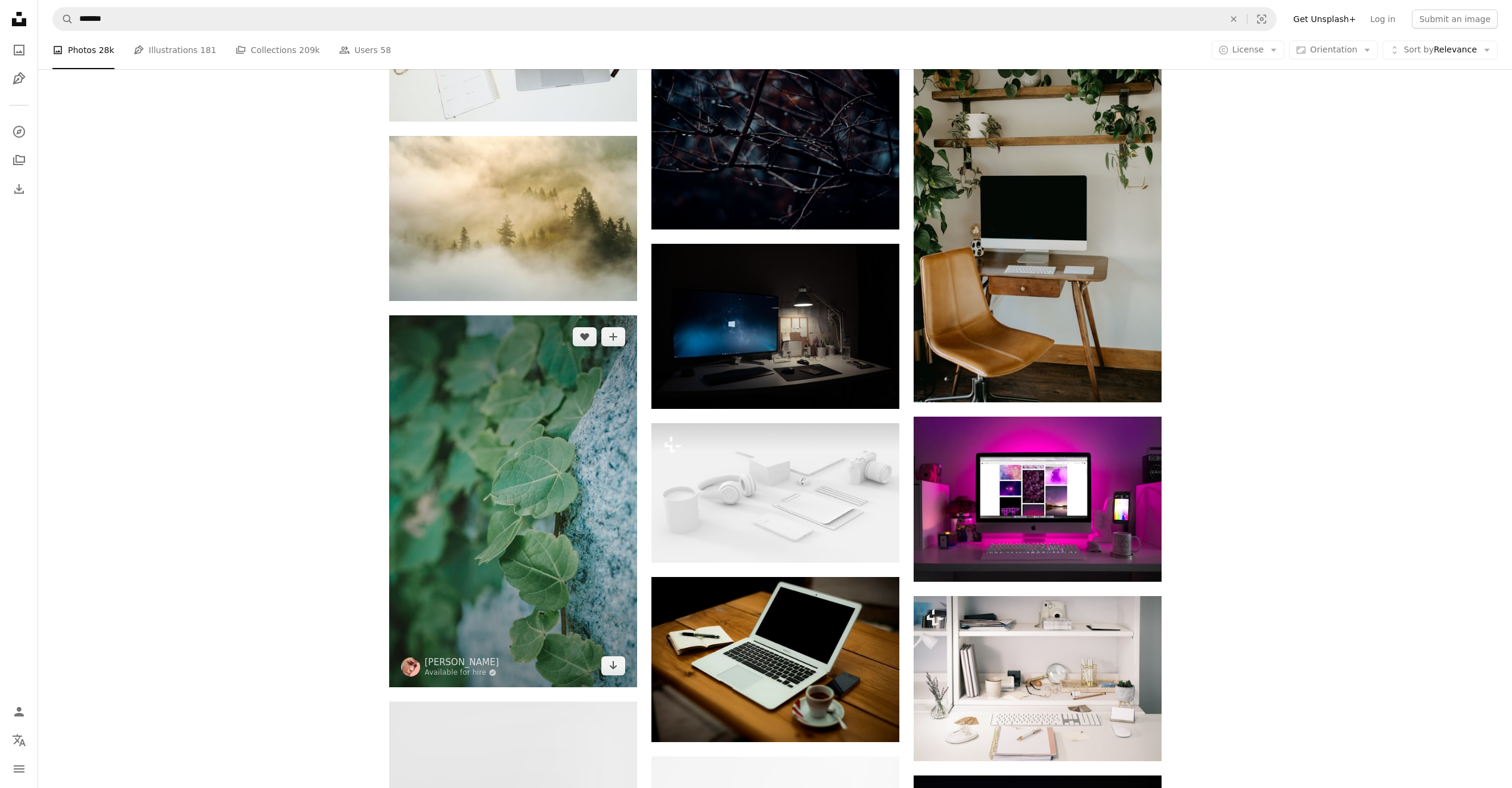
click at [545, 514] on img at bounding box center [513, 501] width 248 height 372
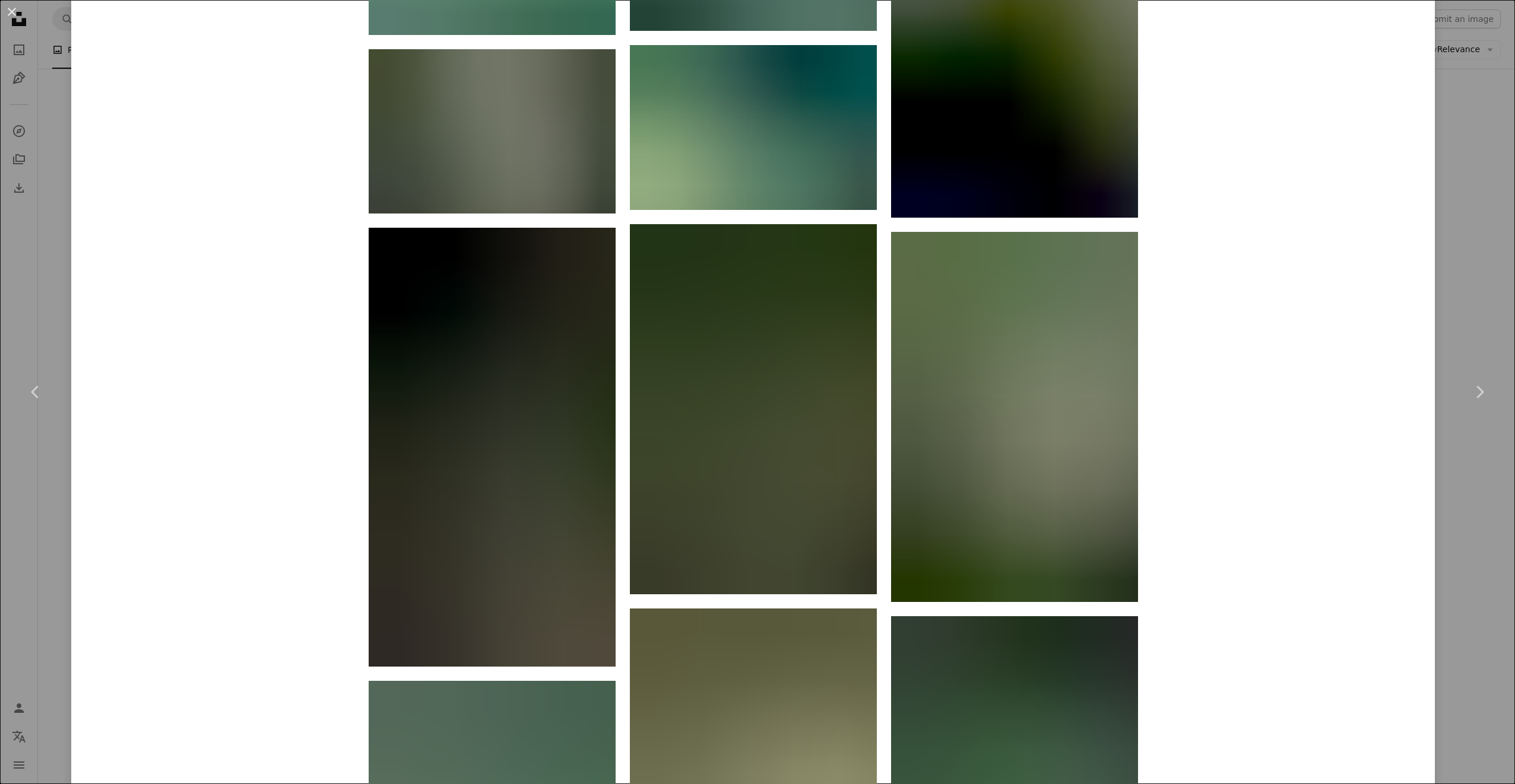
scroll to position [7001, 0]
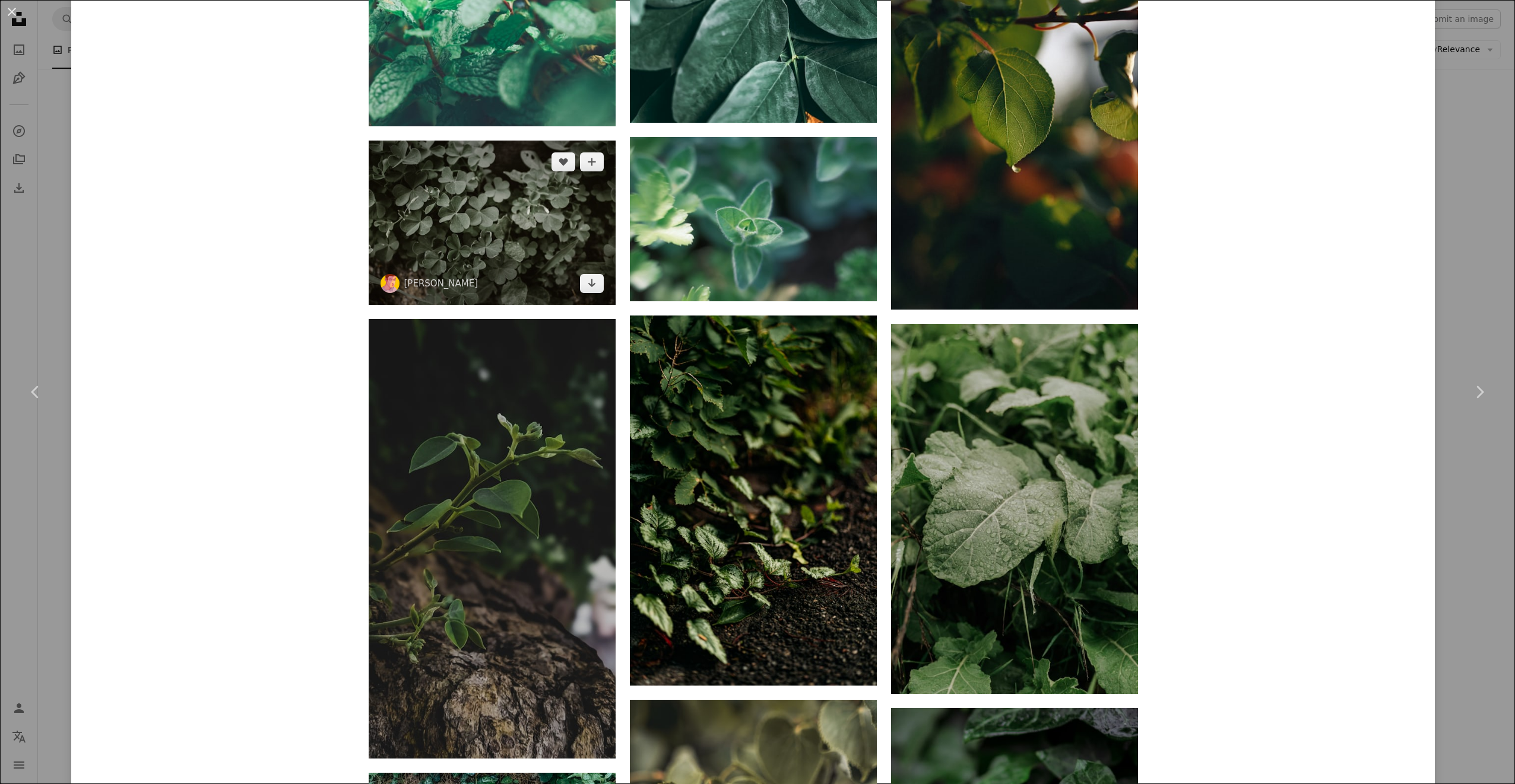
click at [548, 277] on img at bounding box center [492, 222] width 247 height 165
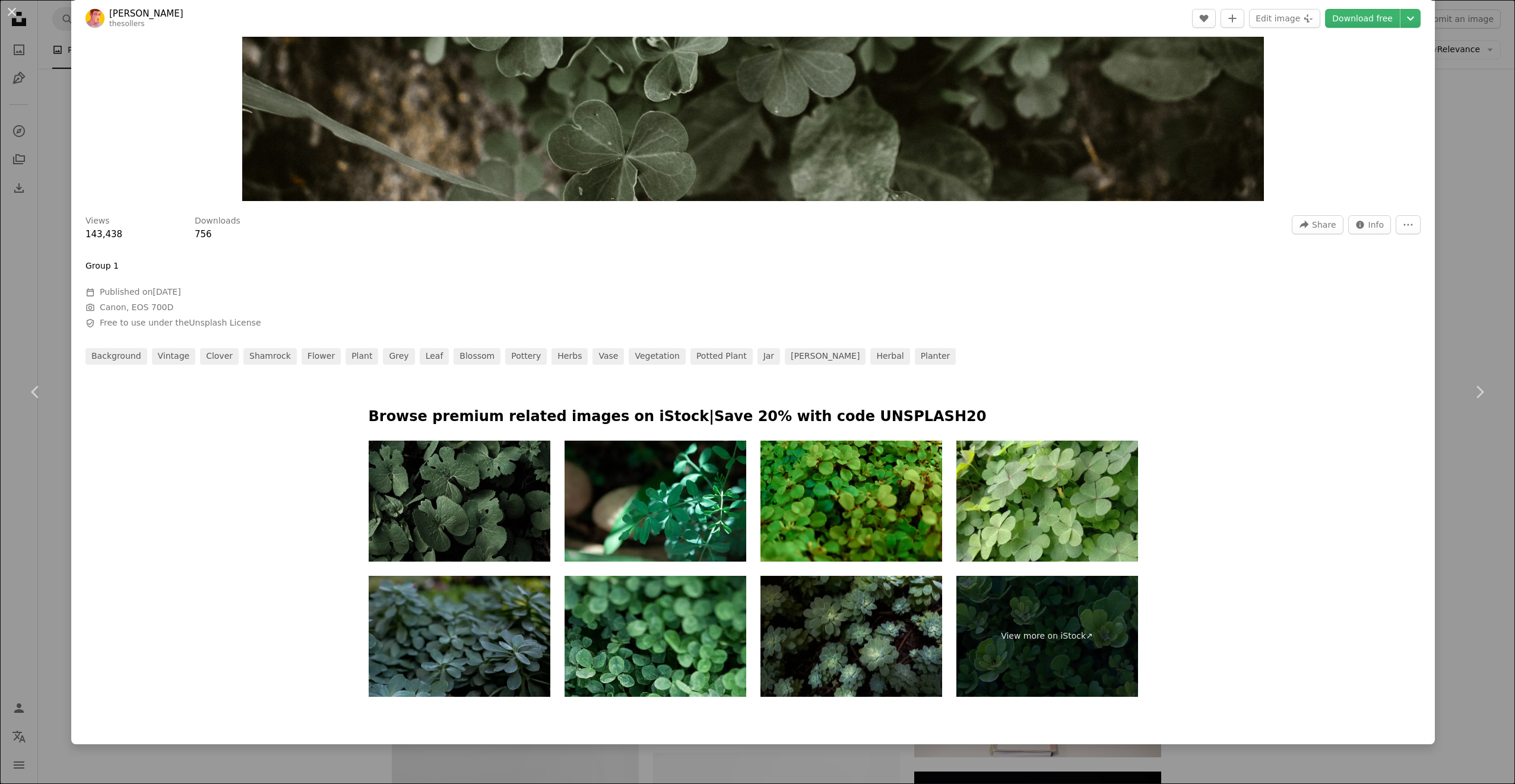
scroll to position [551, 0]
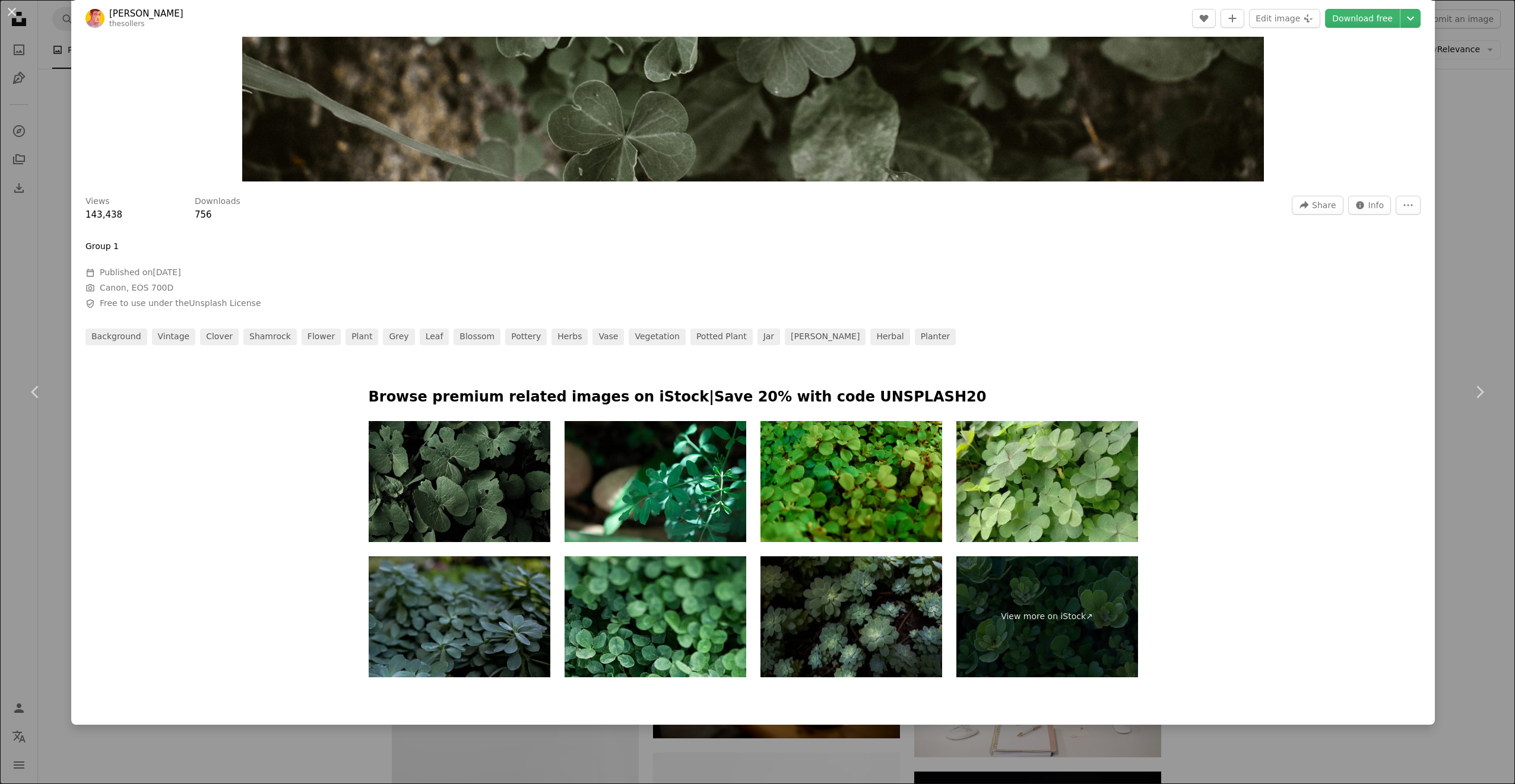
click at [860, 618] on img at bounding box center [850, 617] width 181 height 121
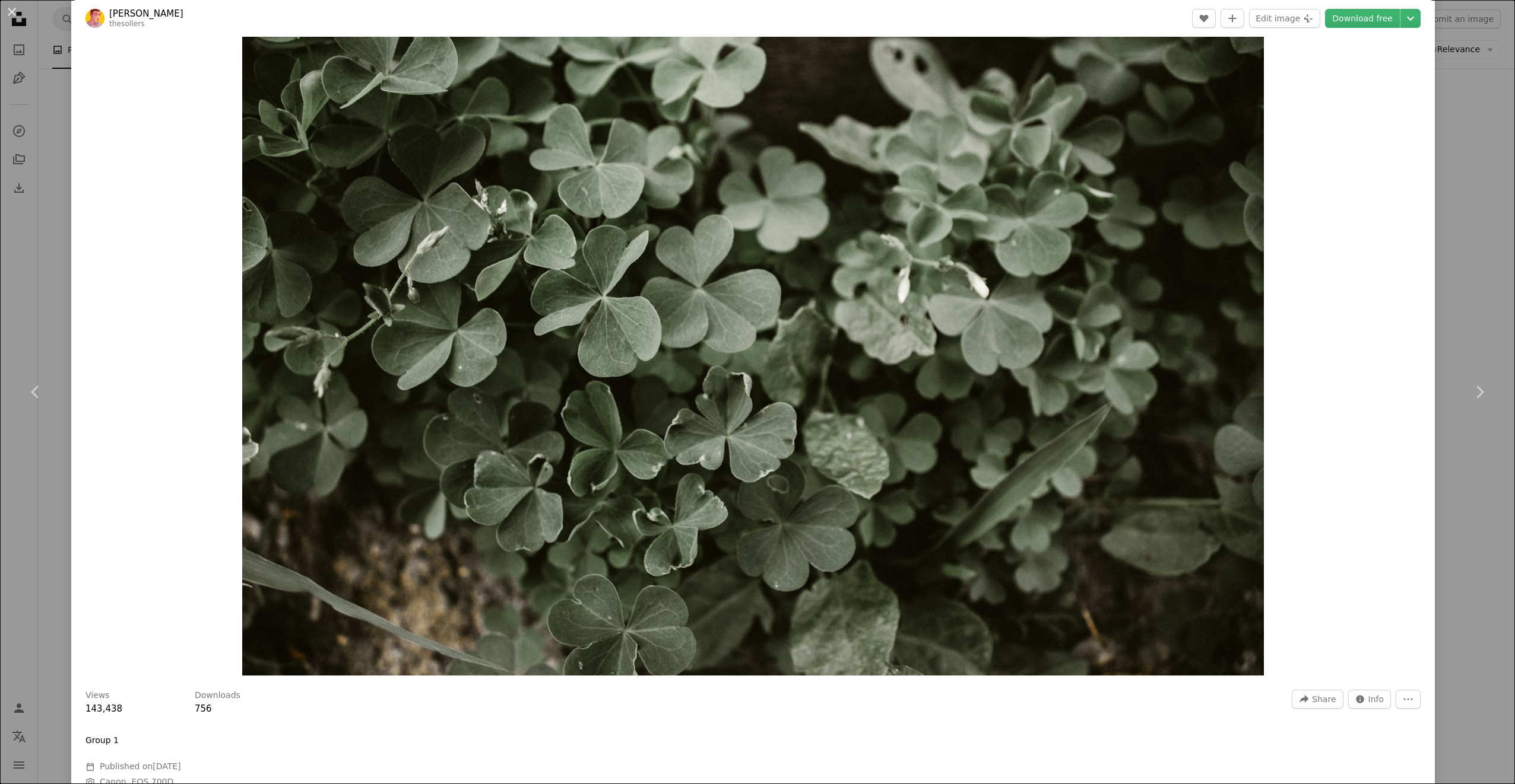
scroll to position [0, 0]
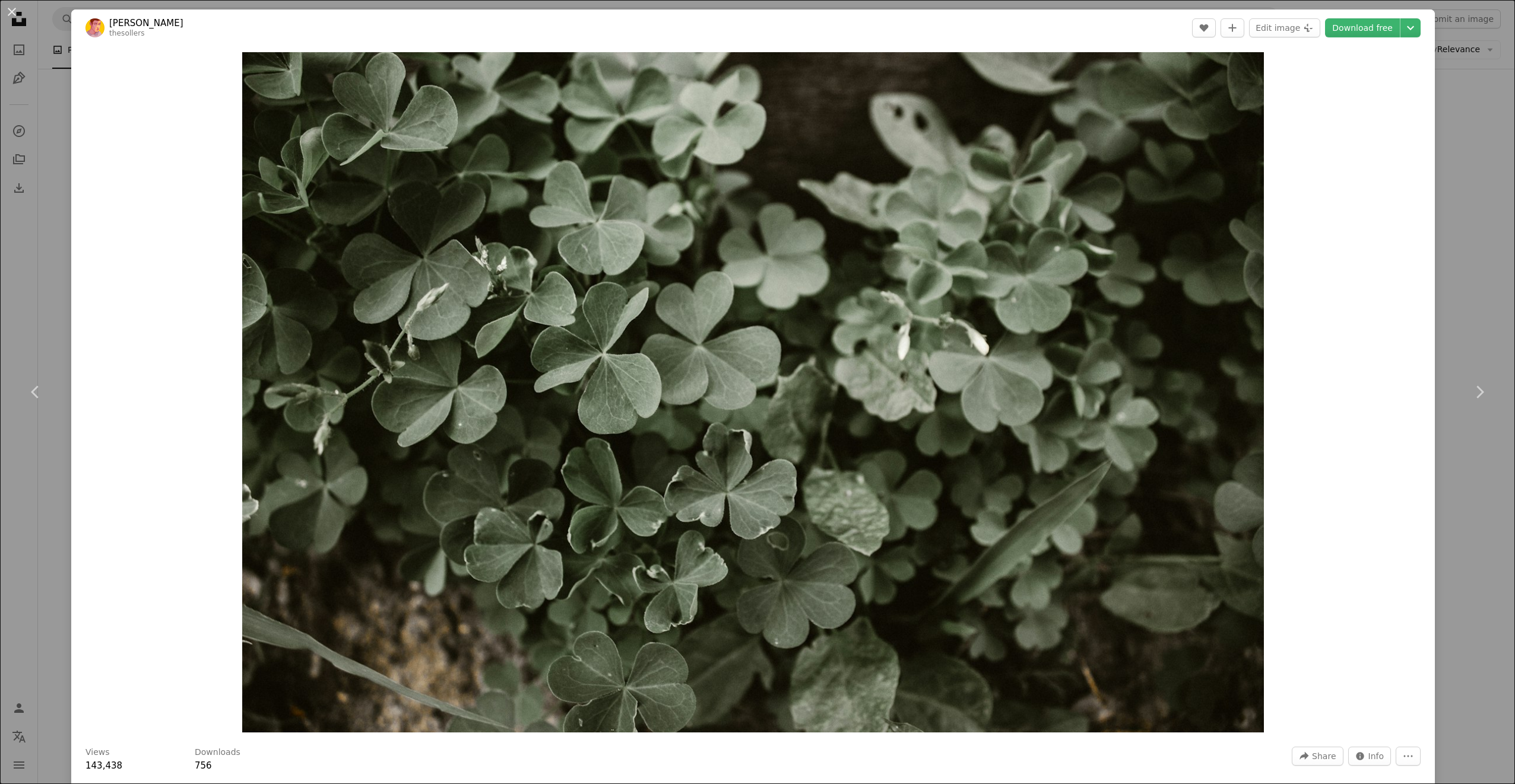
click at [1452, 48] on div "An X shape Chevron left Chevron right [PERSON_NAME] thesollers A heart A plus s…" at bounding box center [757, 392] width 1515 height 784
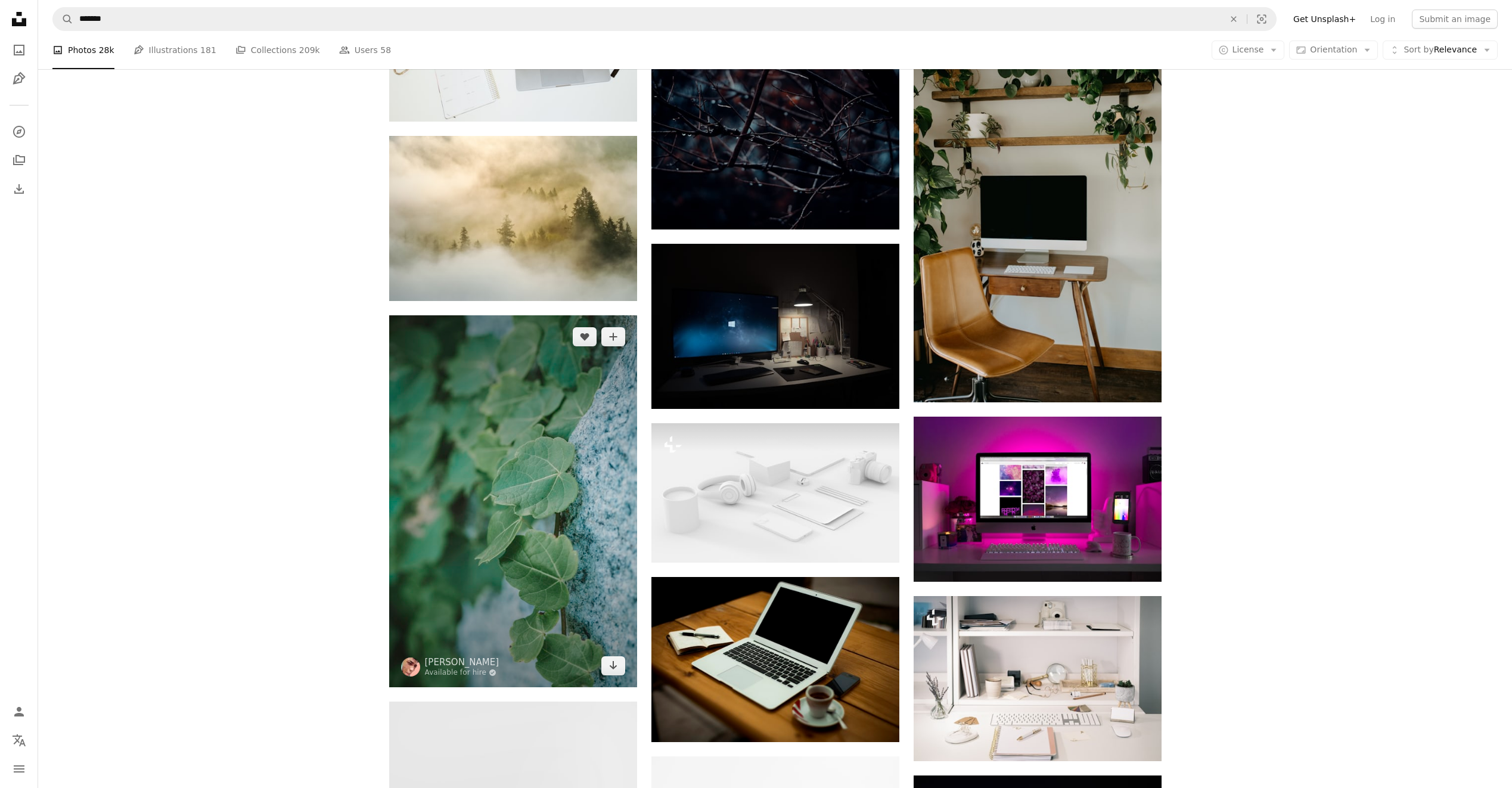
click at [558, 473] on img at bounding box center [513, 501] width 248 height 372
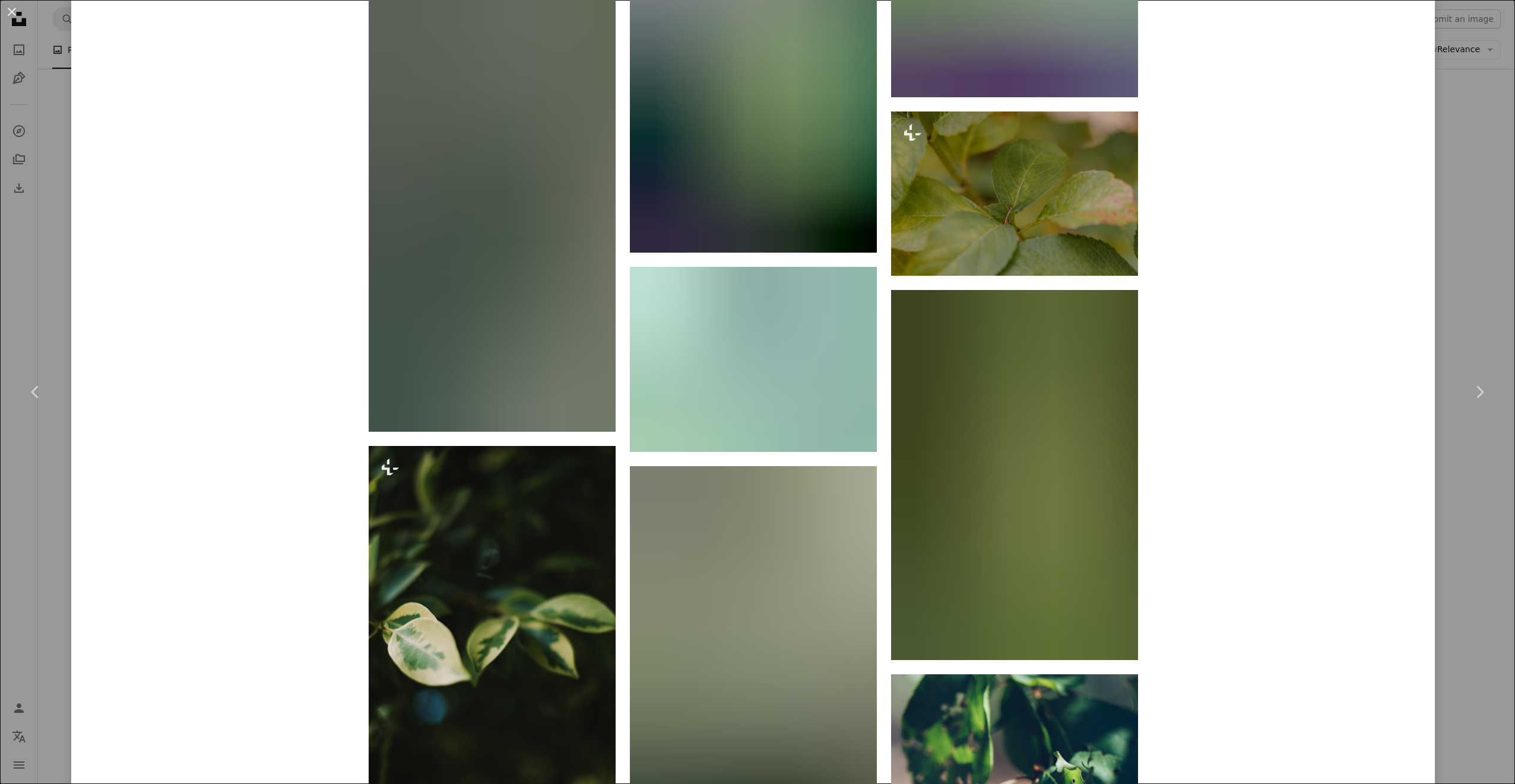
scroll to position [3026, 0]
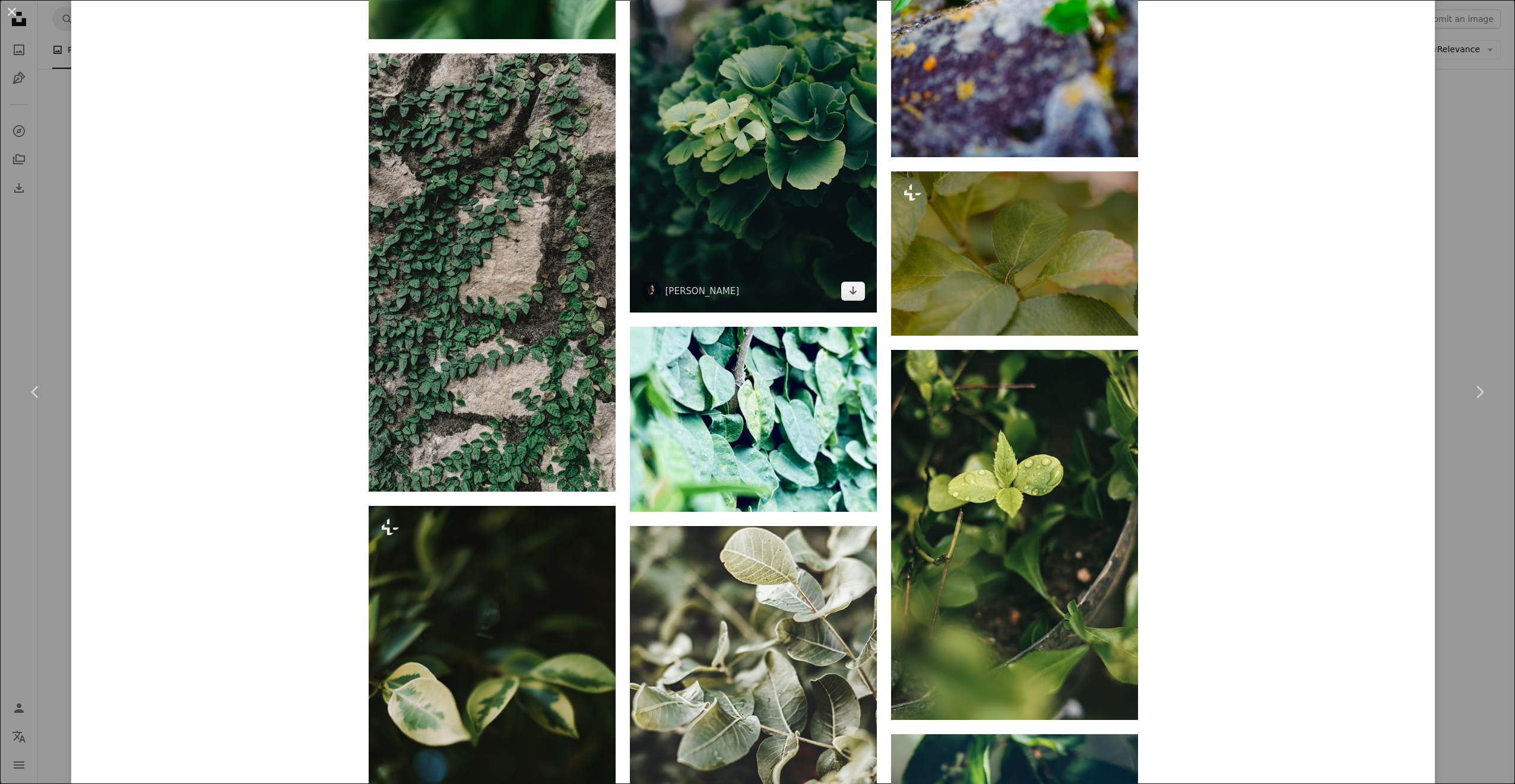
click at [780, 165] on img at bounding box center [753, 127] width 247 height 370
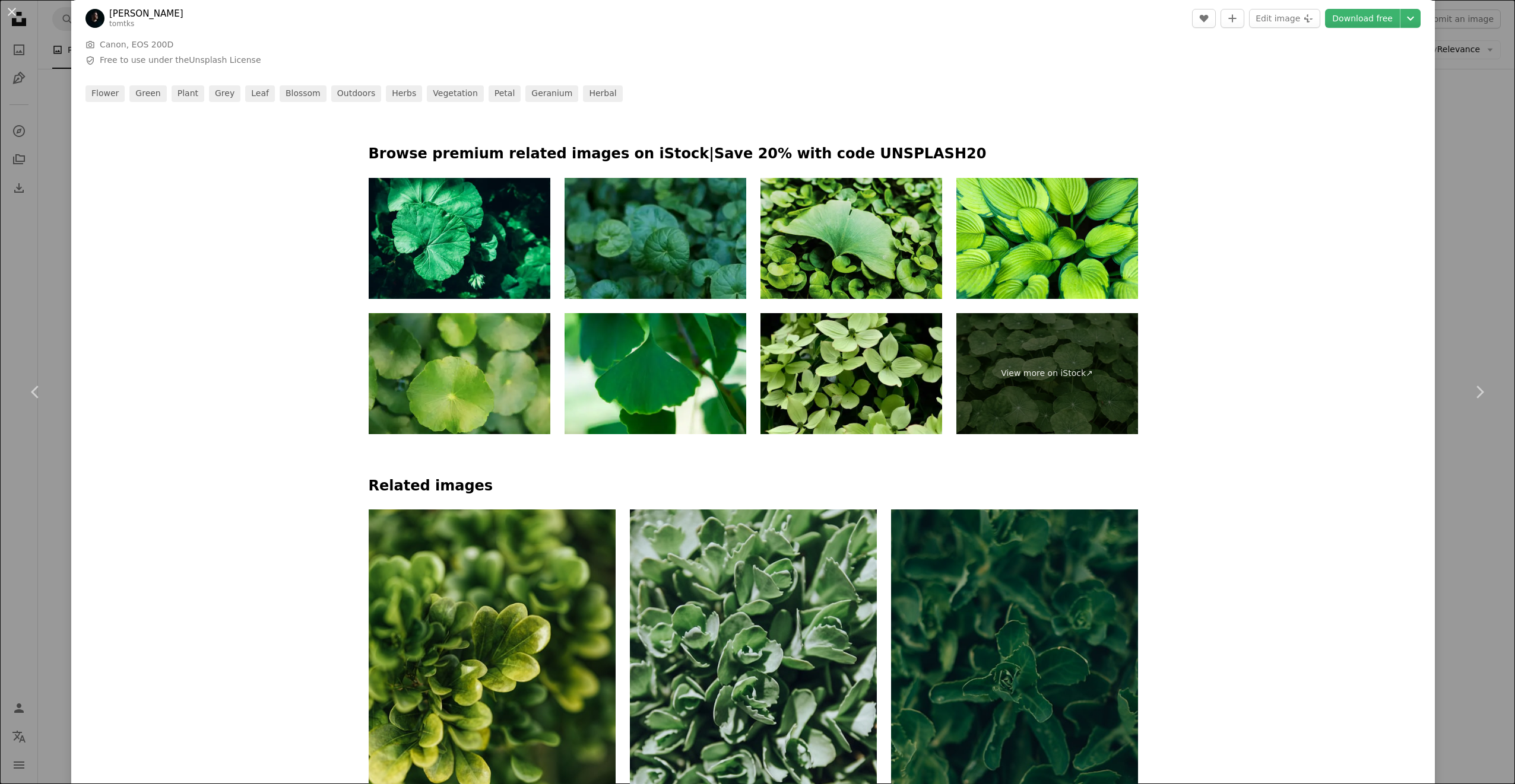
scroll to position [712, 0]
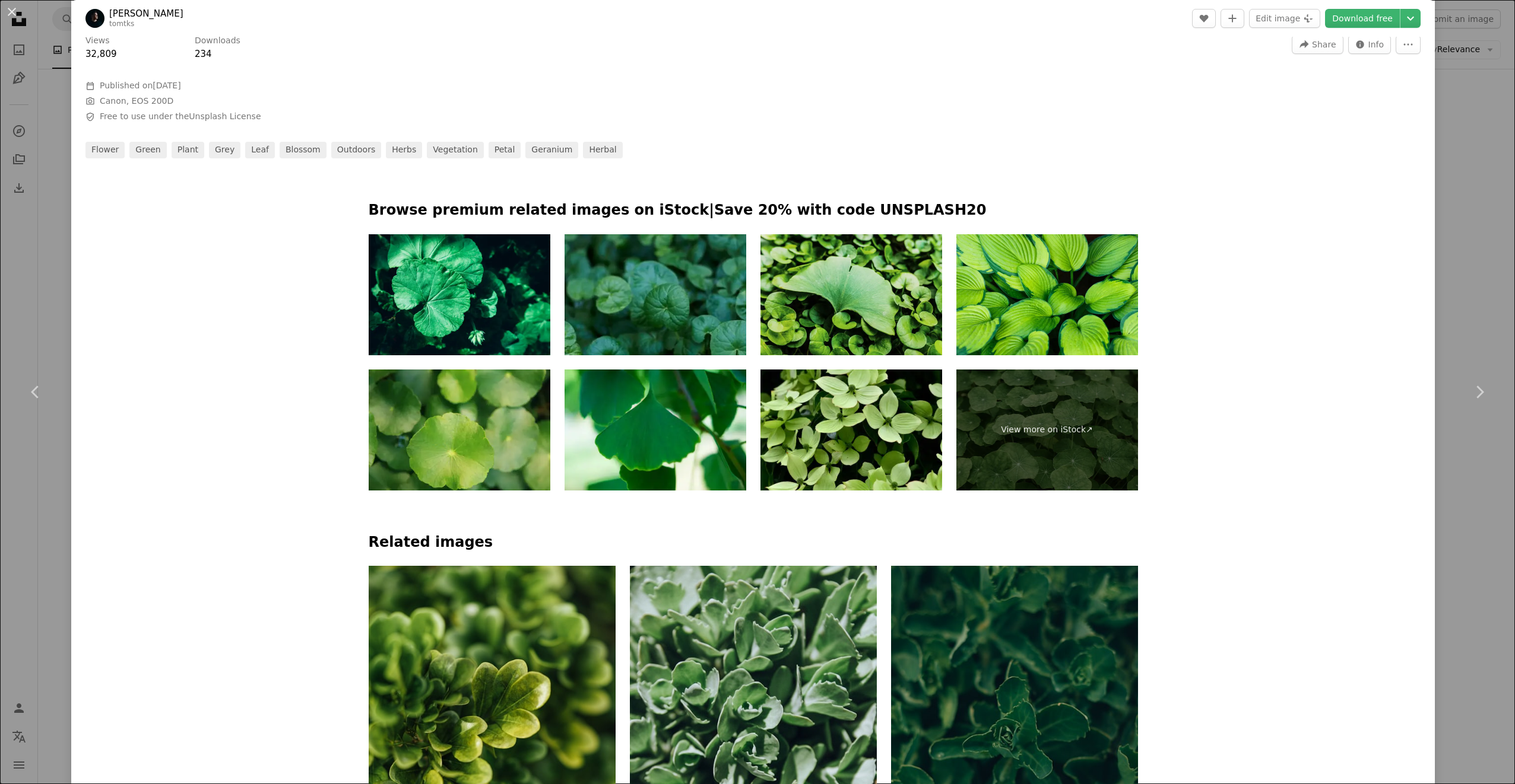
click at [1104, 300] on img at bounding box center [1047, 295] width 181 height 121
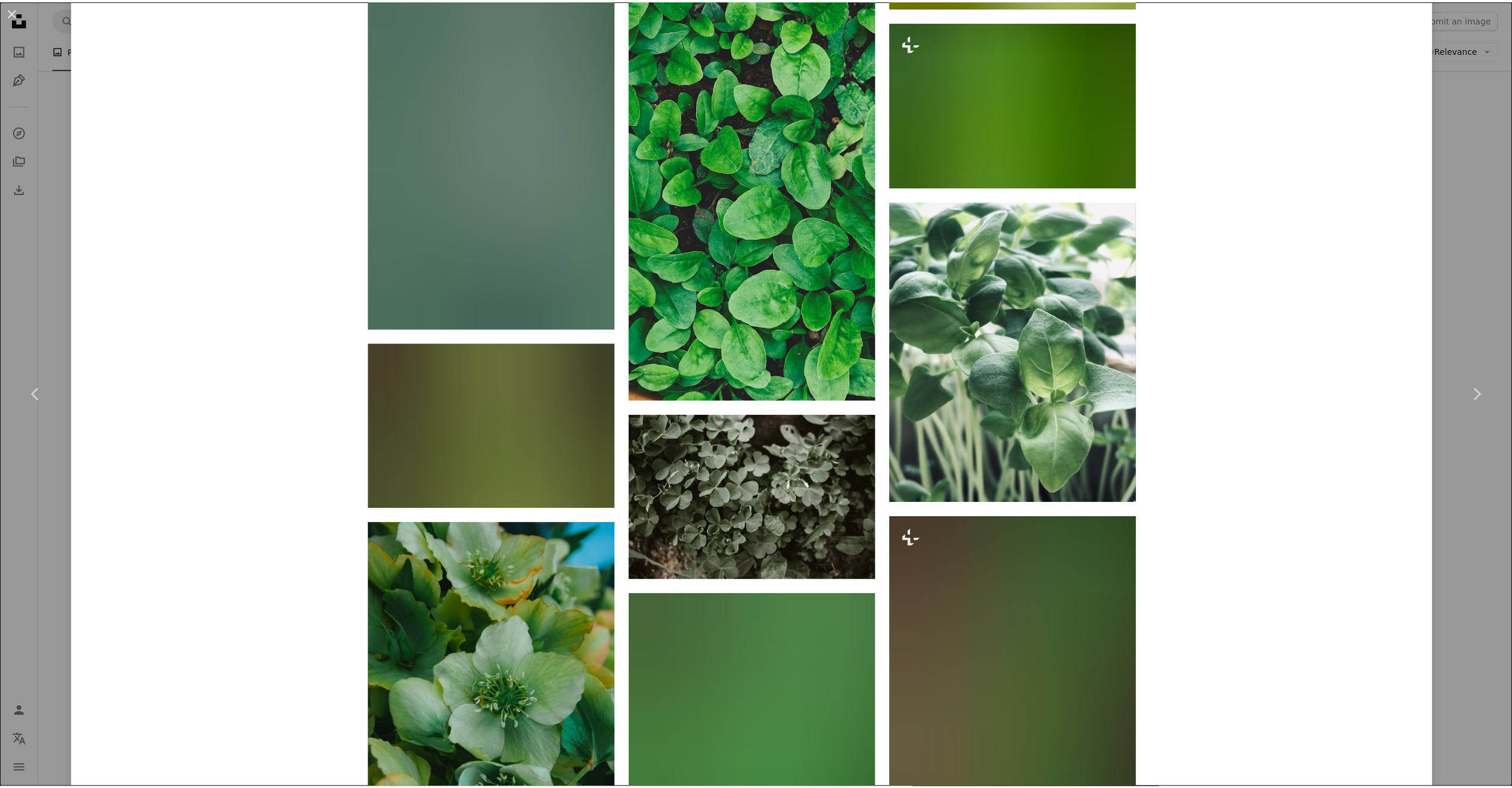
scroll to position [5246, 0]
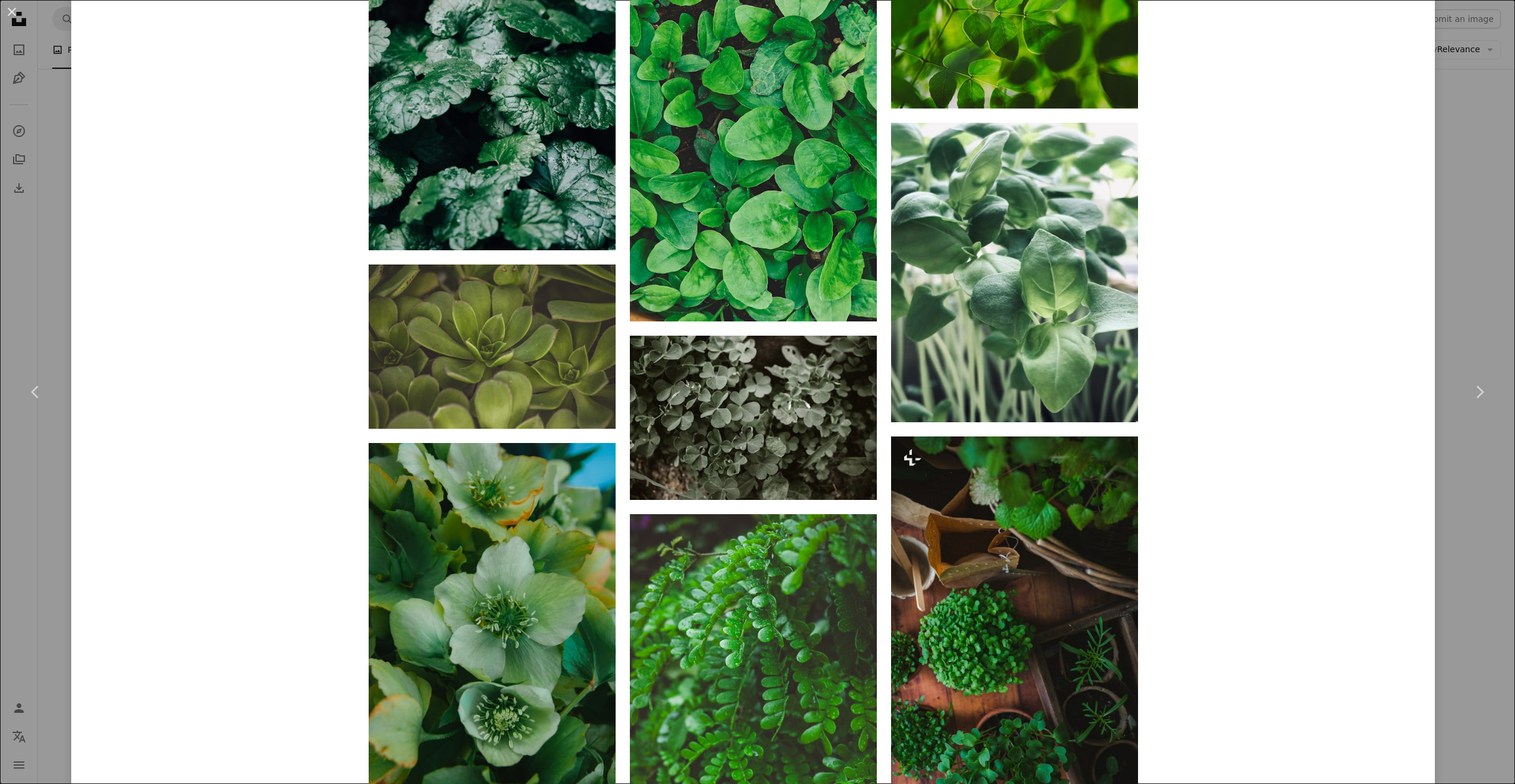
click at [46, 64] on div "An X shape Chevron left Chevron right [PERSON_NAME] tomtks A heart A plus sign …" at bounding box center [757, 392] width 1515 height 784
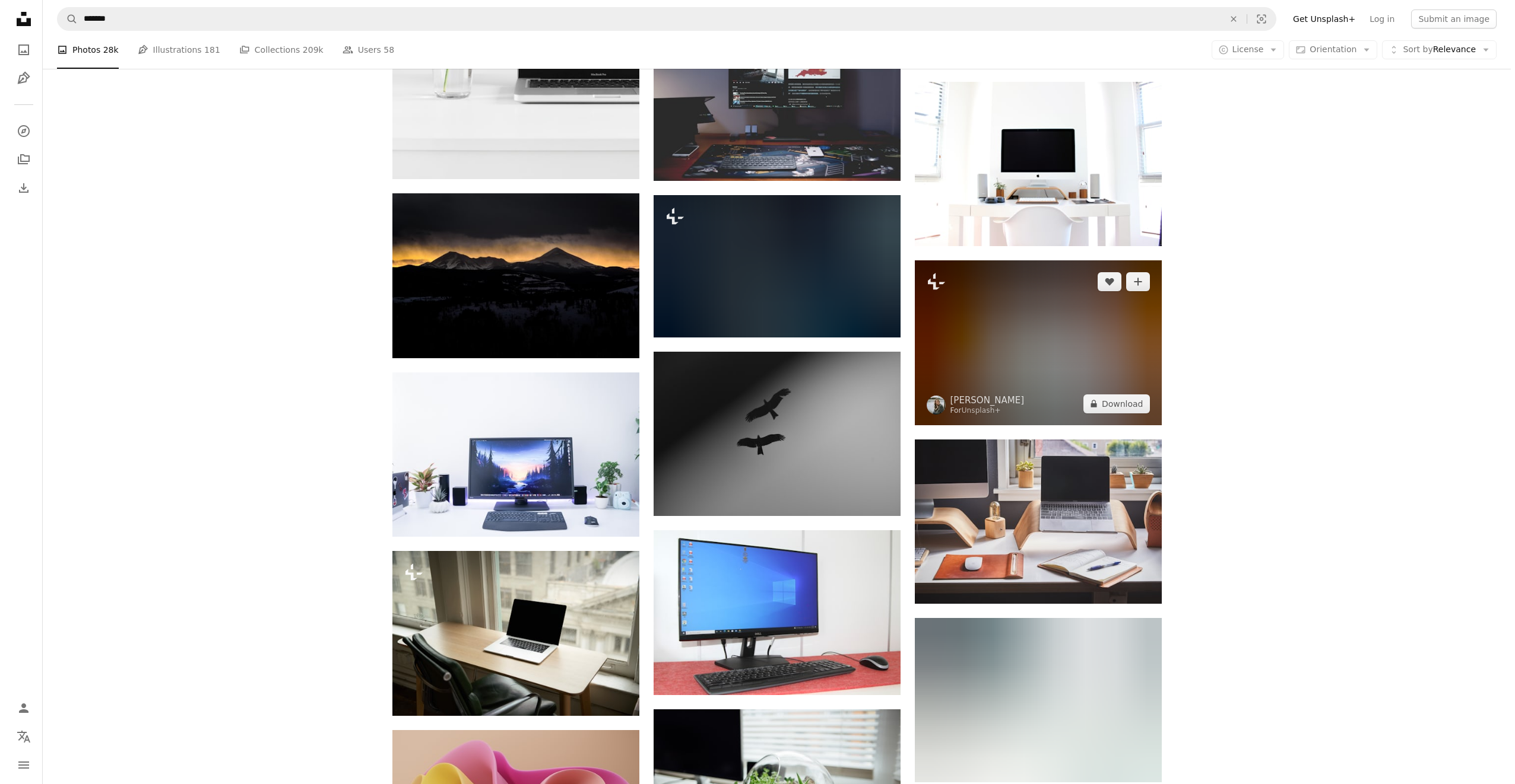
scroll to position [23999, 0]
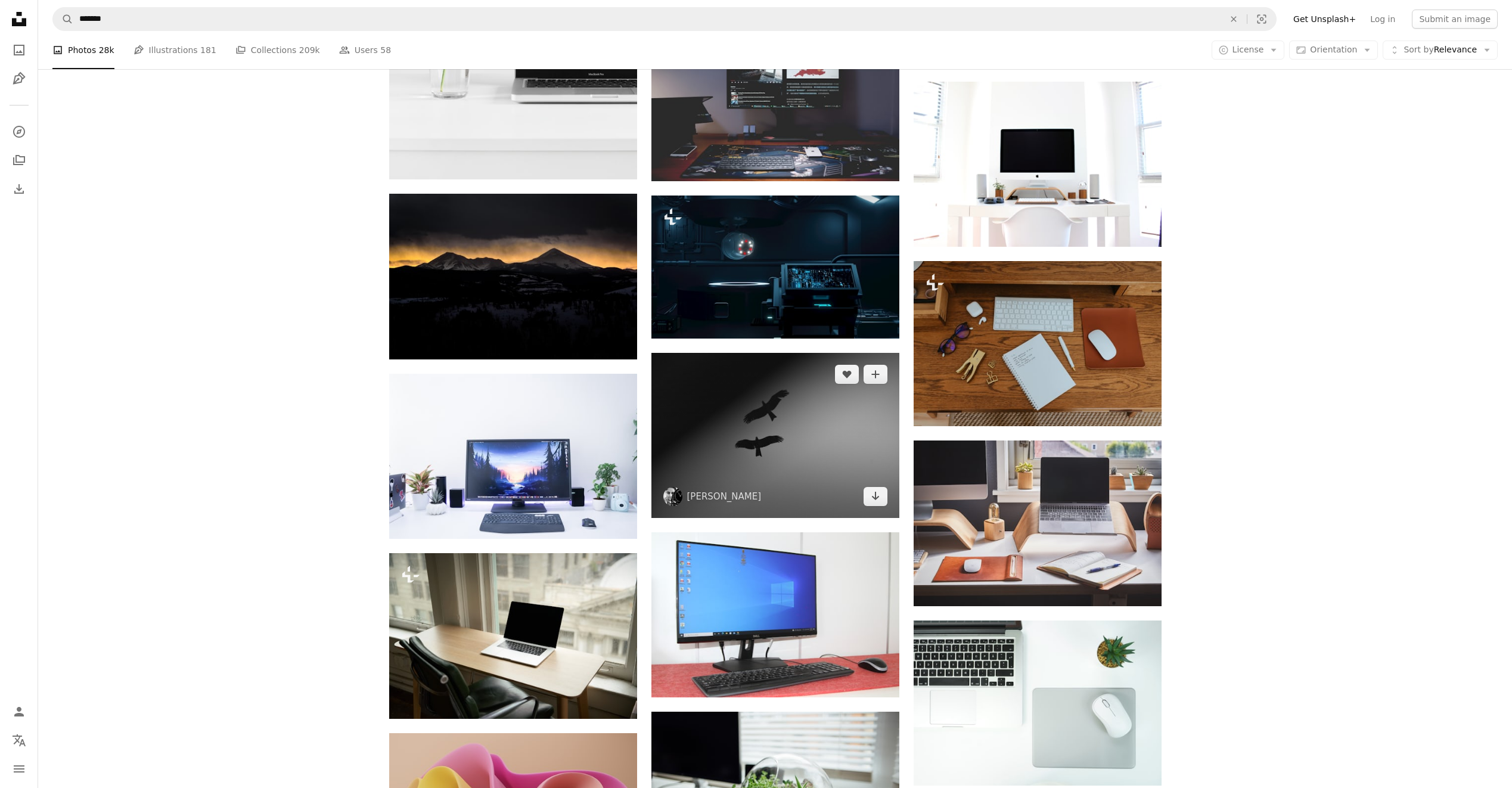
click at [809, 408] on img at bounding box center [775, 435] width 248 height 165
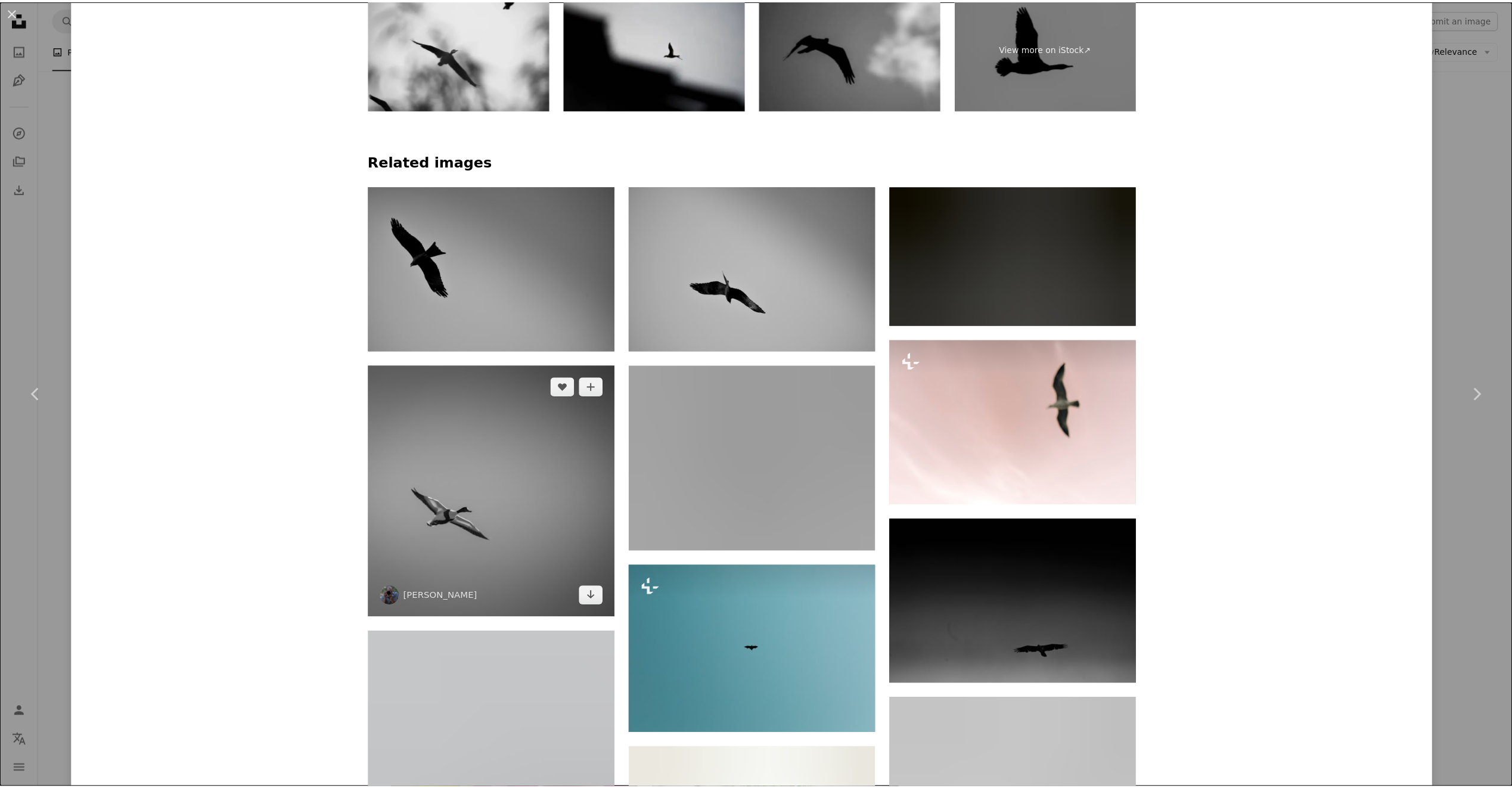
scroll to position [1133, 0]
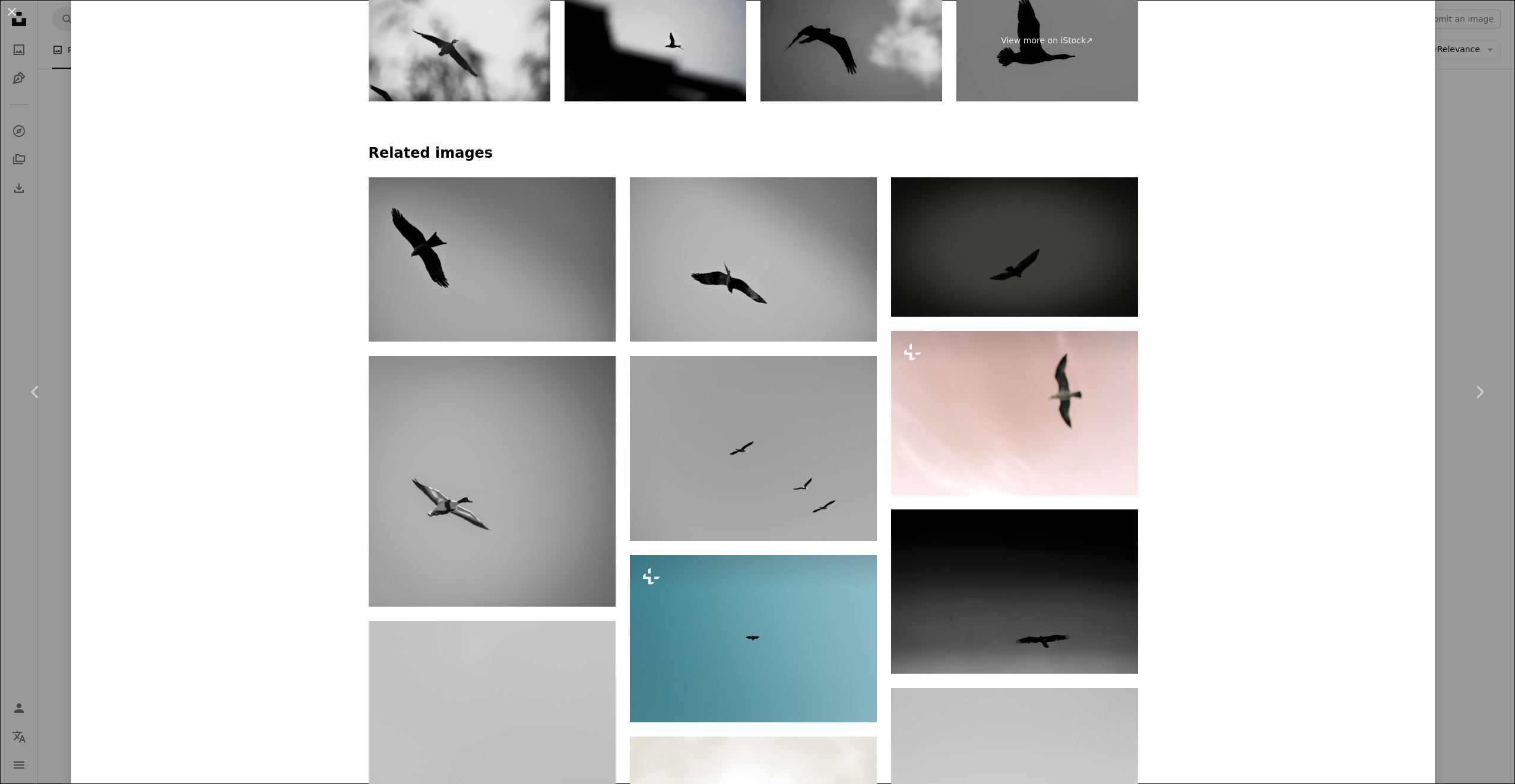
click at [1459, 191] on div "An X shape Chevron left Chevron right [PERSON_NAME] apeksha_singhwal A heart A …" at bounding box center [757, 392] width 1515 height 784
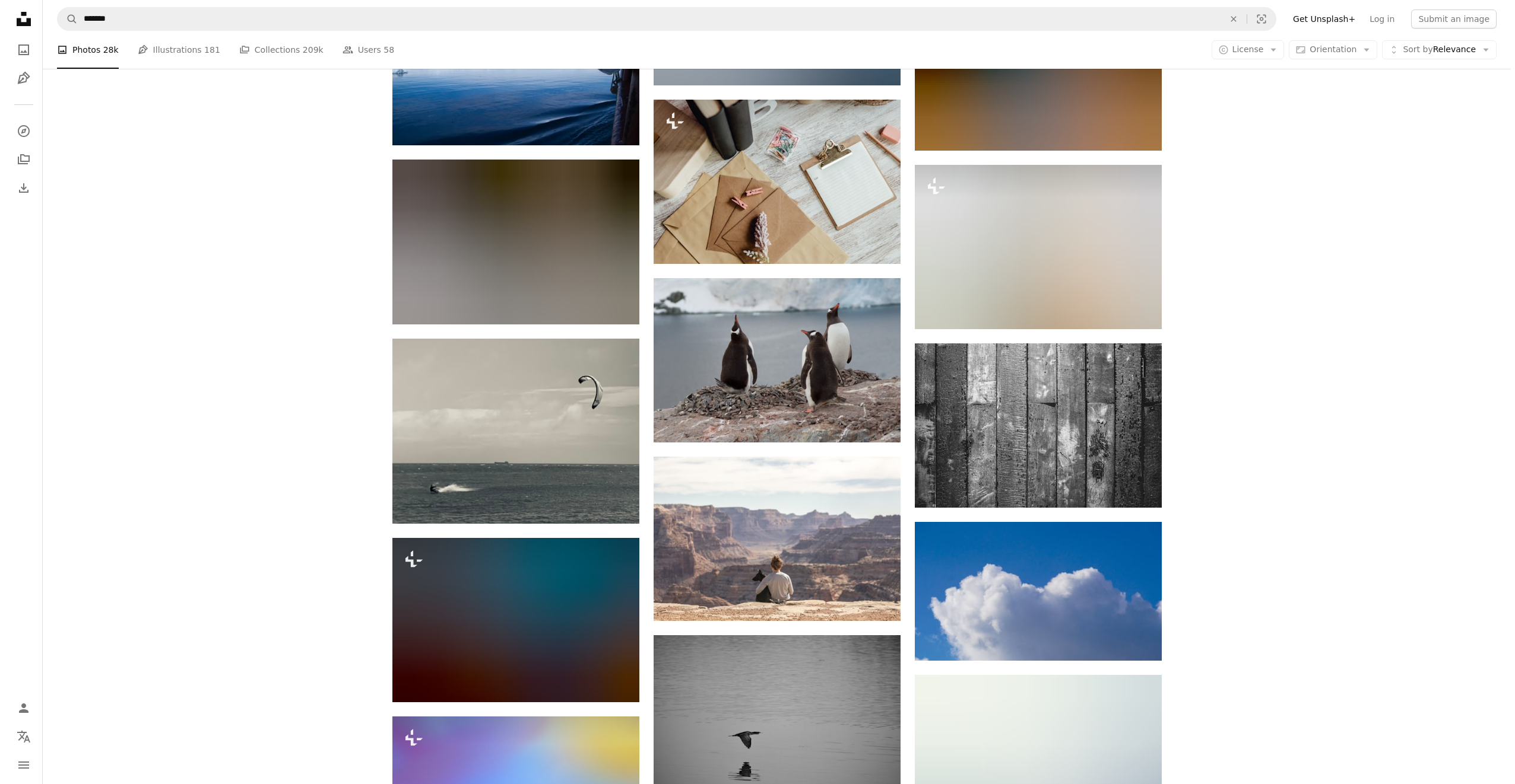
scroll to position [32246, 0]
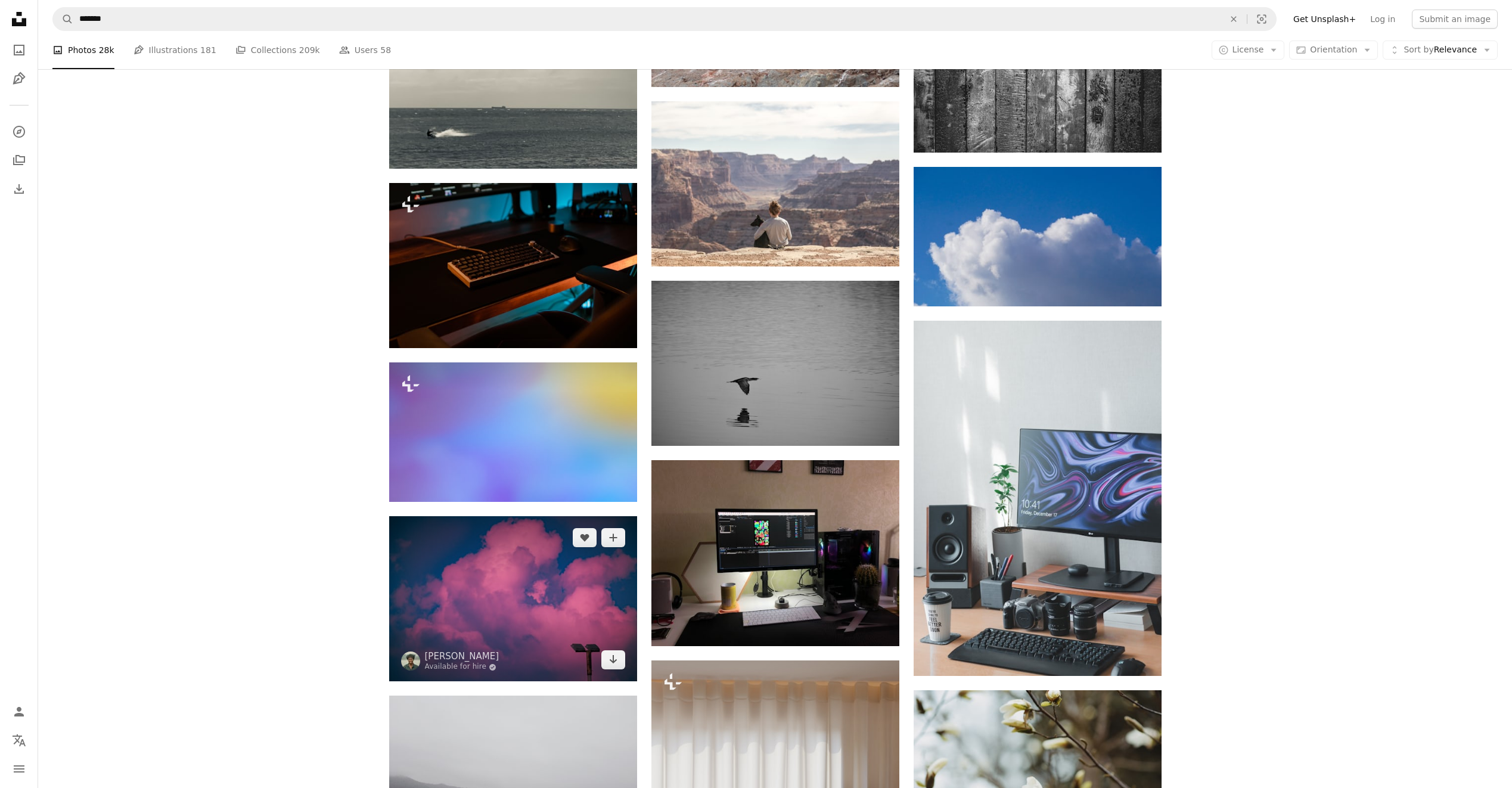
click at [571, 582] on img at bounding box center [513, 599] width 248 height 165
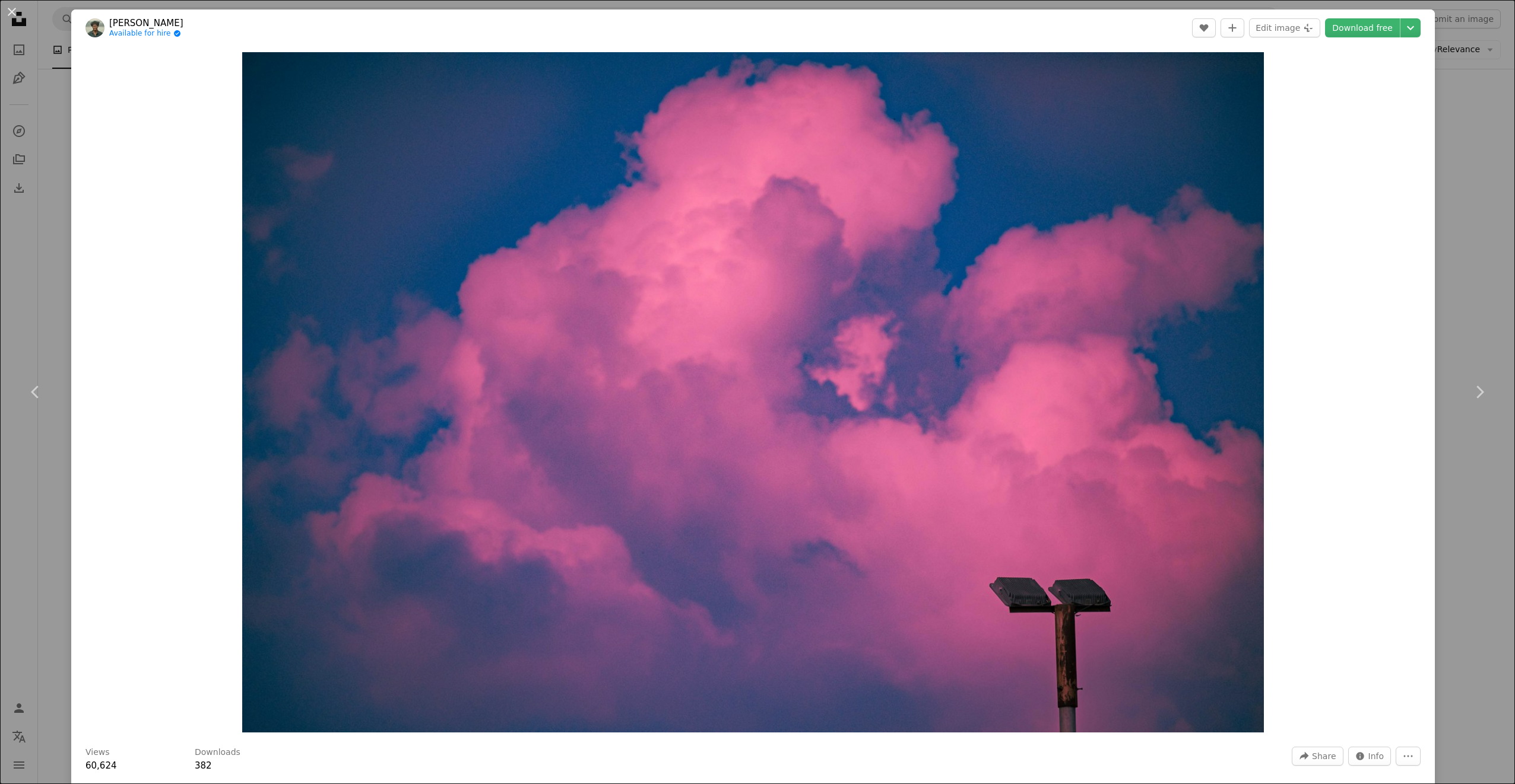
click at [1447, 240] on div "An X shape Chevron left Chevron right [PERSON_NAME] Available for hire A checkm…" at bounding box center [757, 392] width 1515 height 784
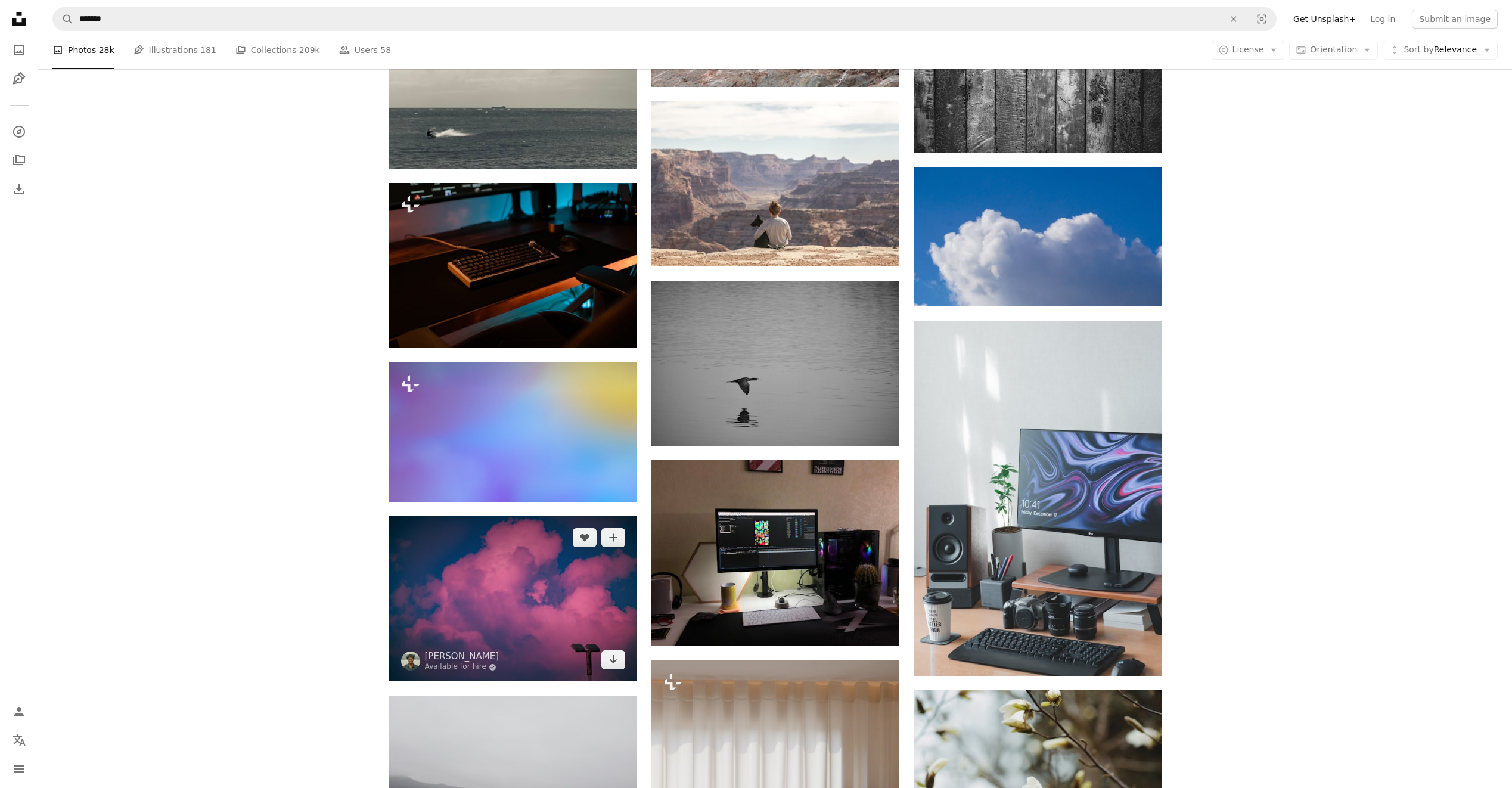
click at [569, 581] on img at bounding box center [513, 599] width 248 height 165
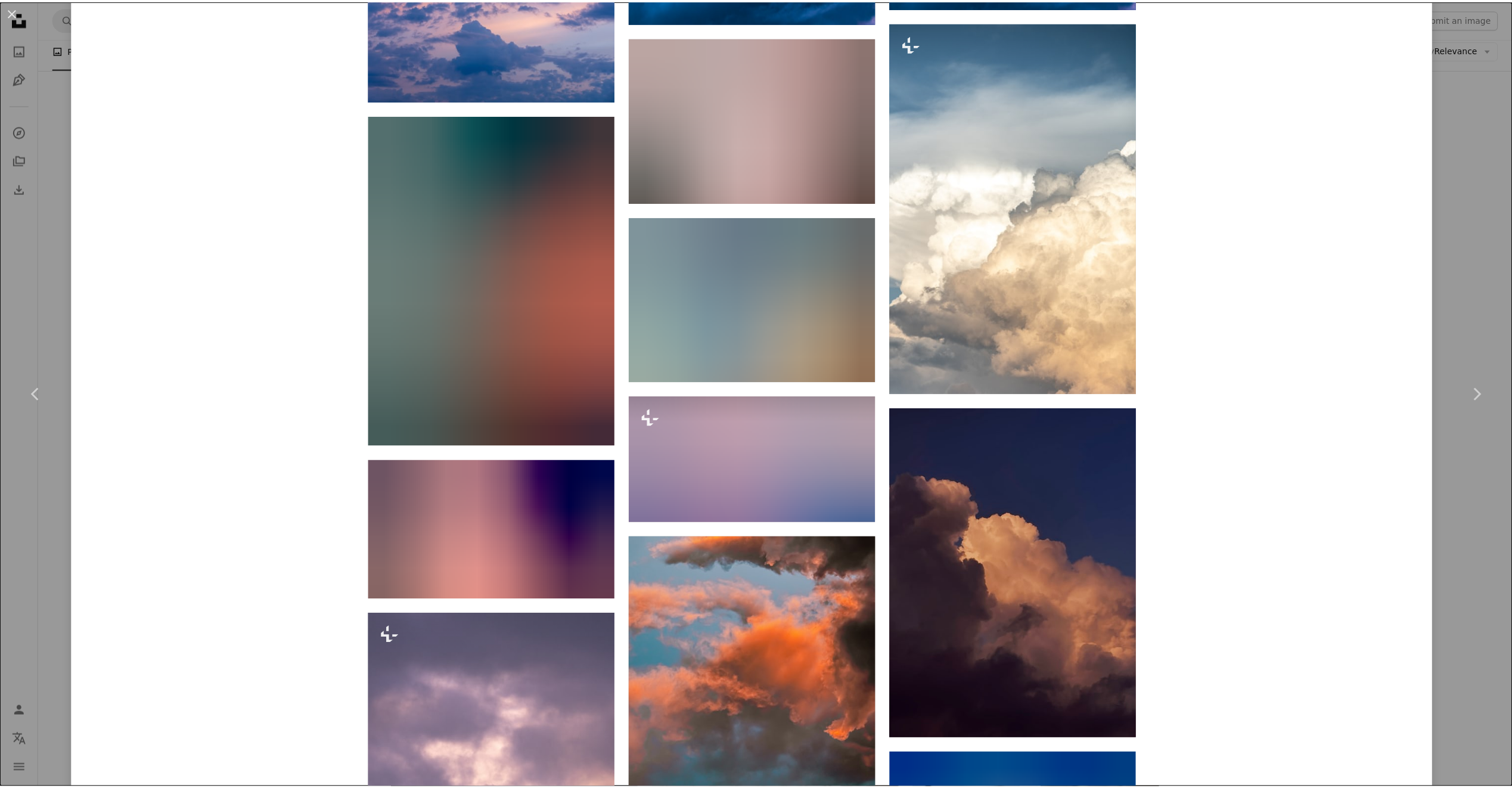
scroll to position [3458, 0]
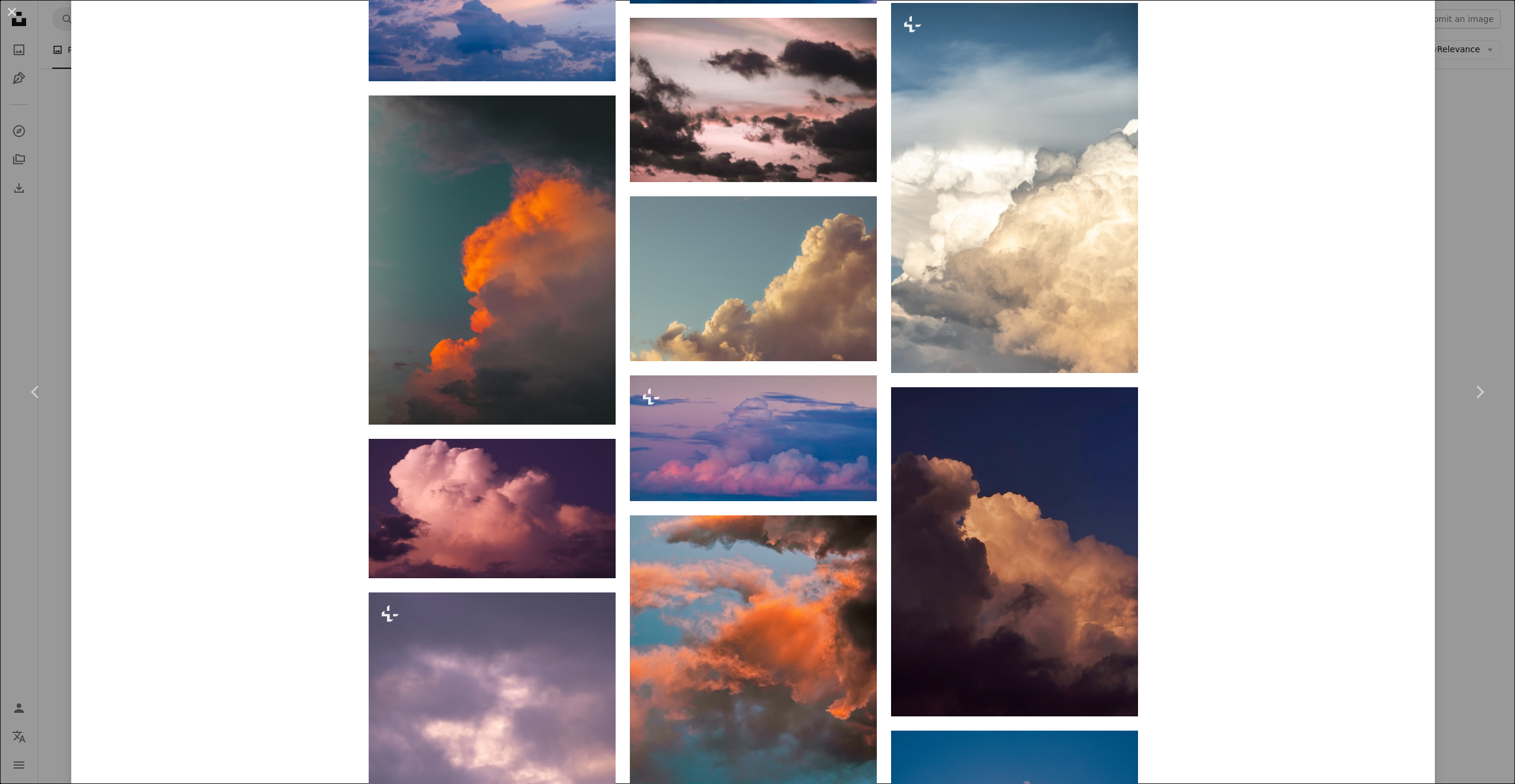
click at [1463, 333] on div "An X shape Chevron left Chevron right [PERSON_NAME] Available for hire A checkm…" at bounding box center [757, 392] width 1515 height 784
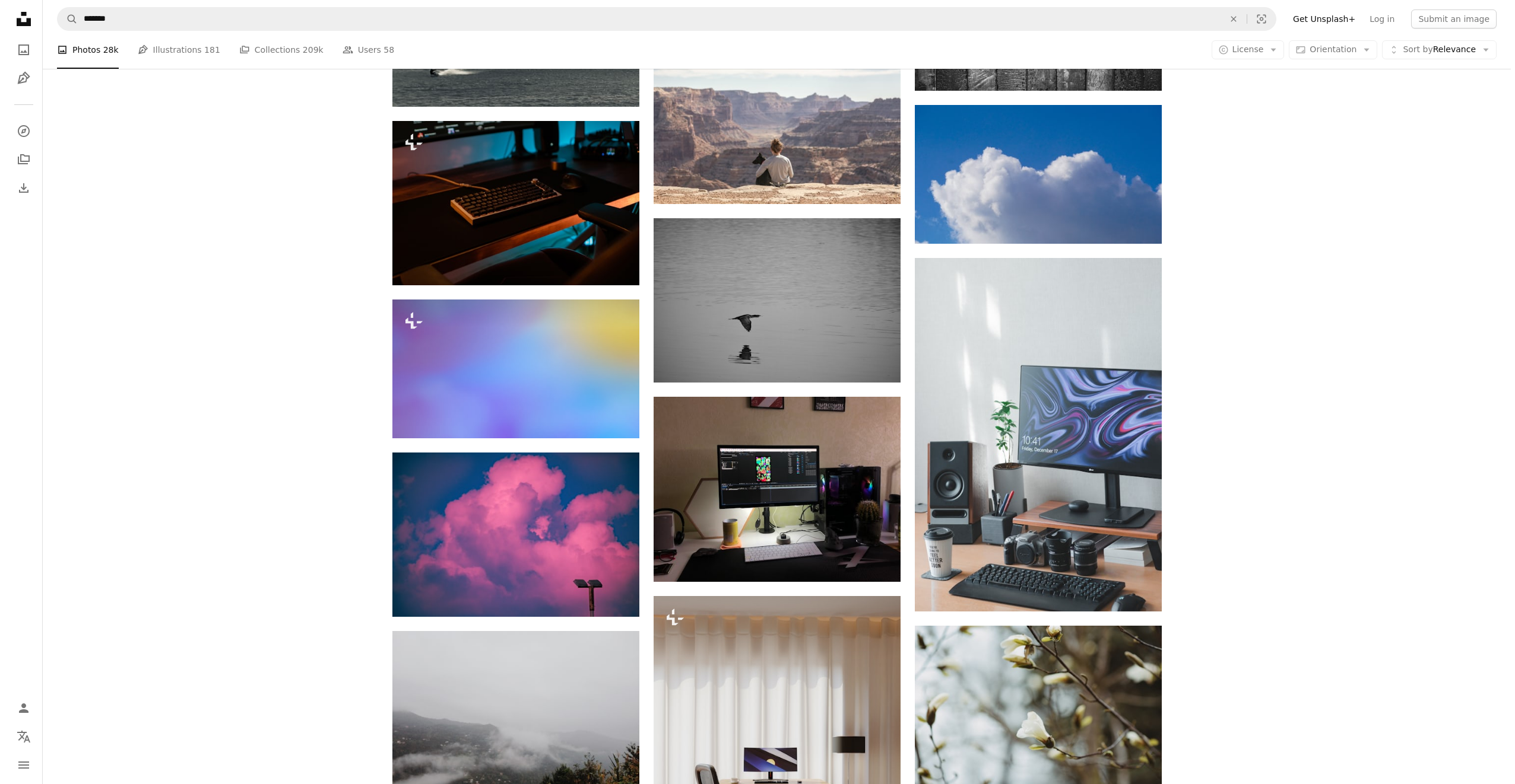
scroll to position [32602, 0]
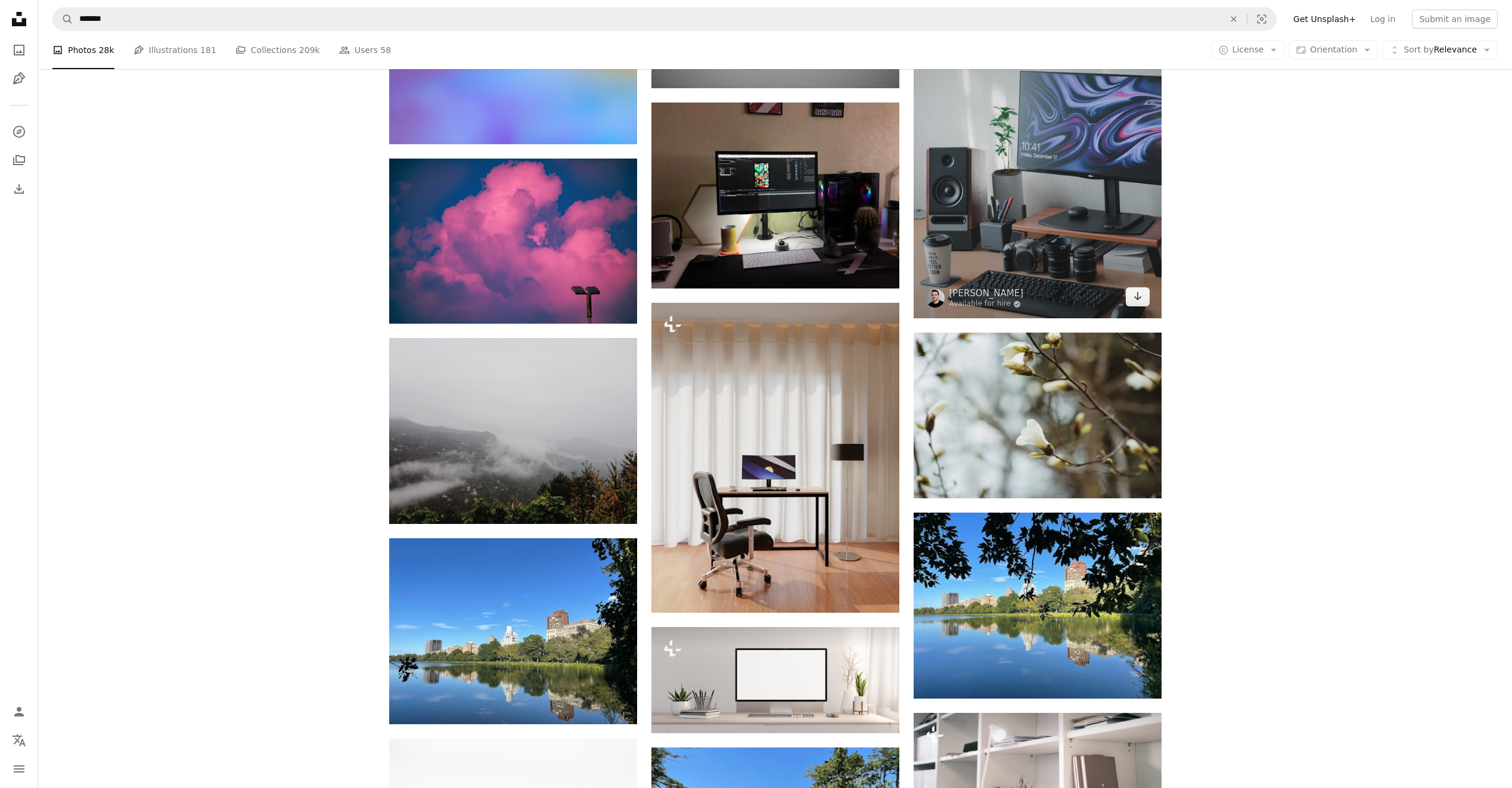
click at [1106, 229] on img at bounding box center [1038, 140] width 248 height 356
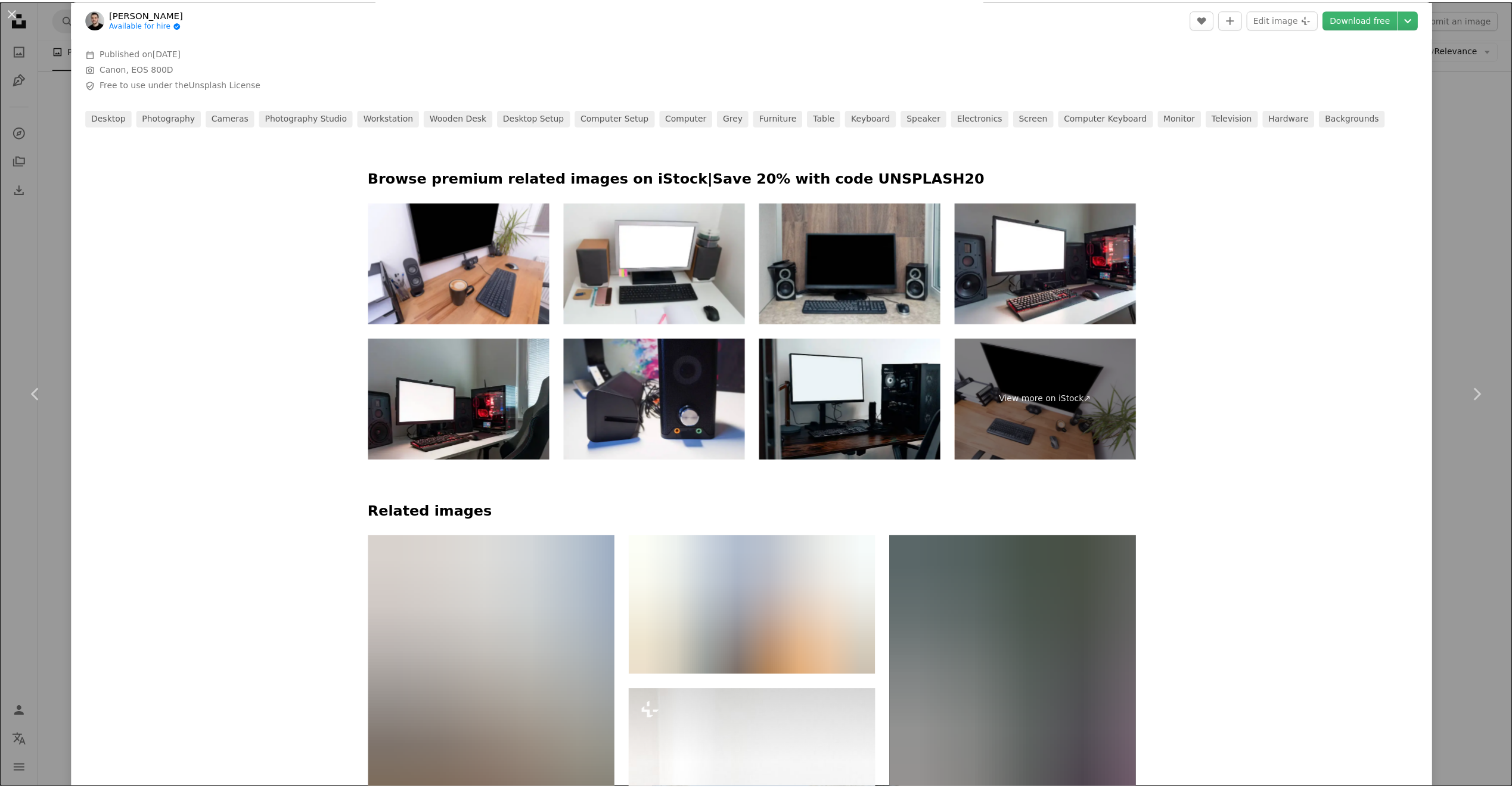
scroll to position [776, 0]
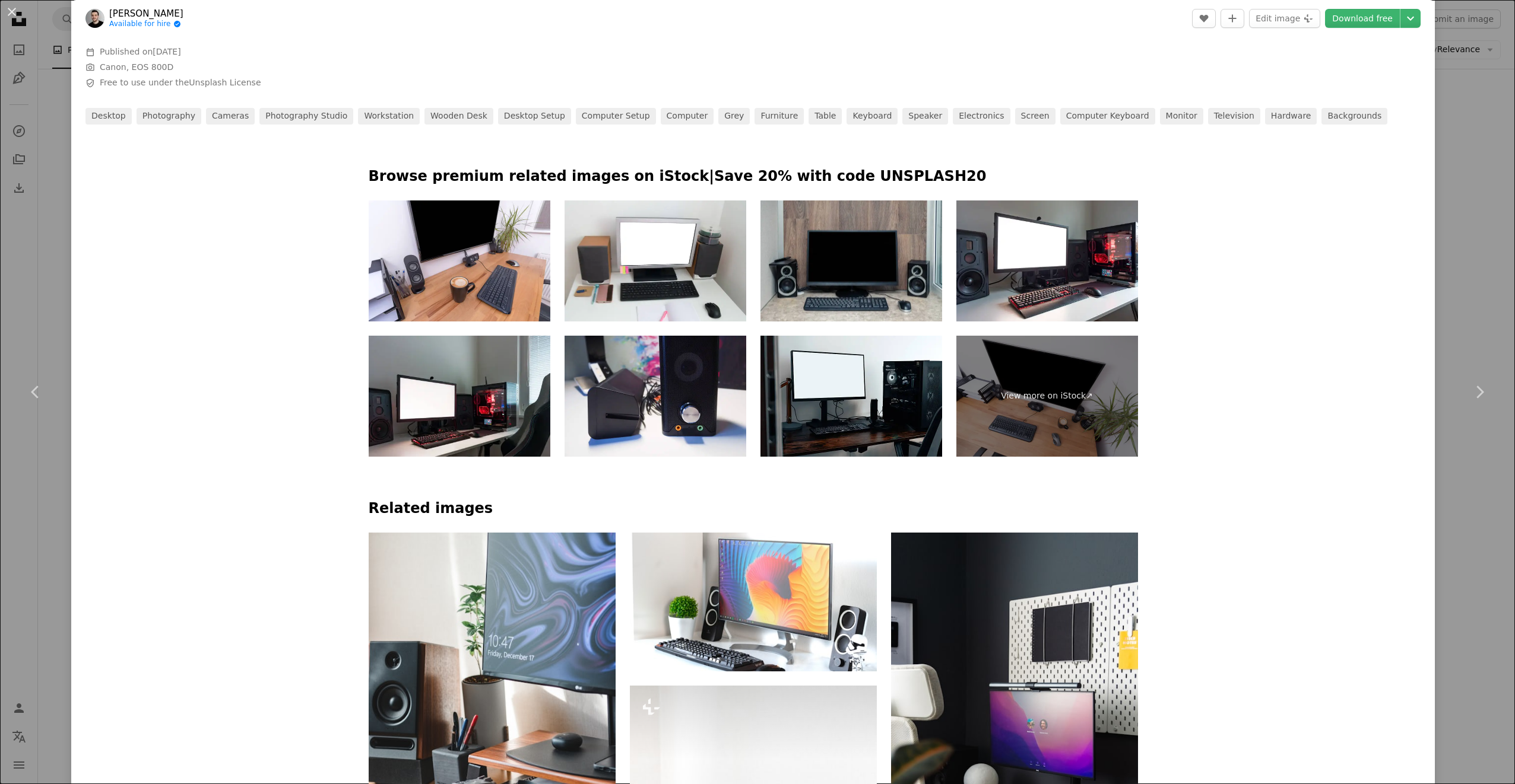
click at [1465, 315] on div "An X shape Chevron left Chevron right [PERSON_NAME] Available for hire A checkm…" at bounding box center [757, 392] width 1515 height 784
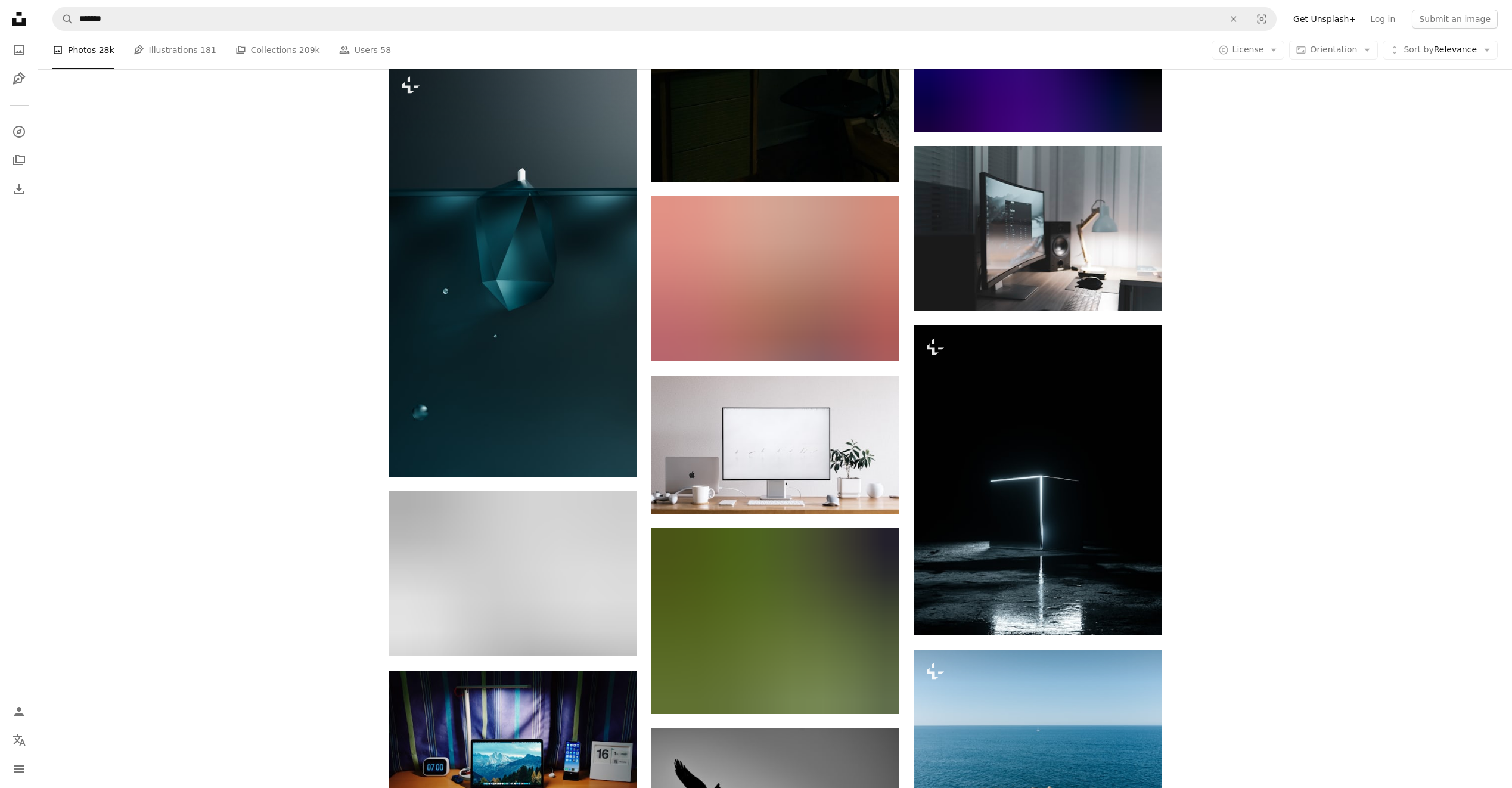
scroll to position [40103, 0]
